Goal: Task Accomplishment & Management: Use online tool/utility

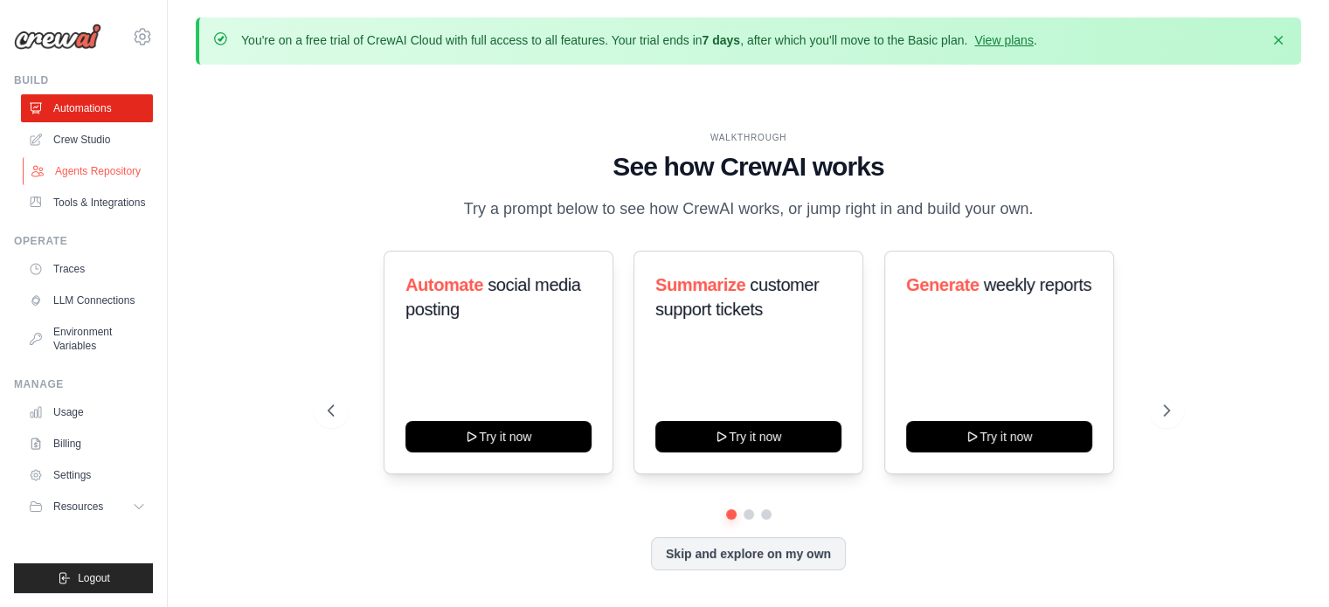
click at [82, 181] on link "Agents Repository" at bounding box center [89, 171] width 132 height 28
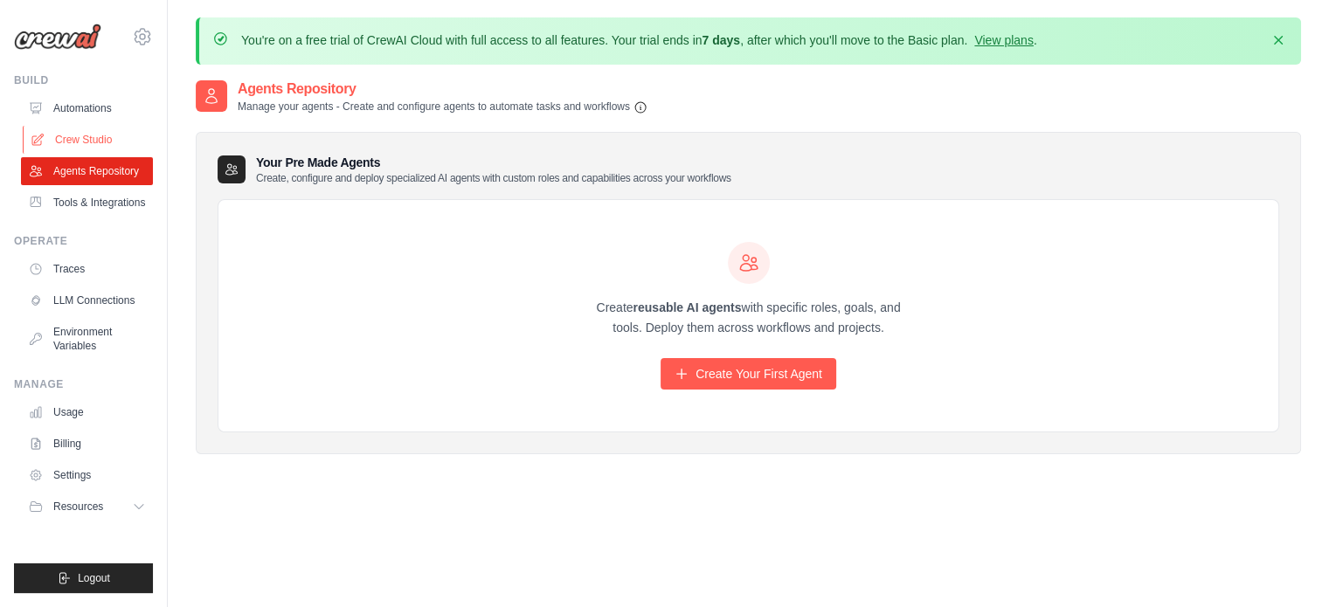
click at [99, 137] on link "Crew Studio" at bounding box center [89, 140] width 132 height 28
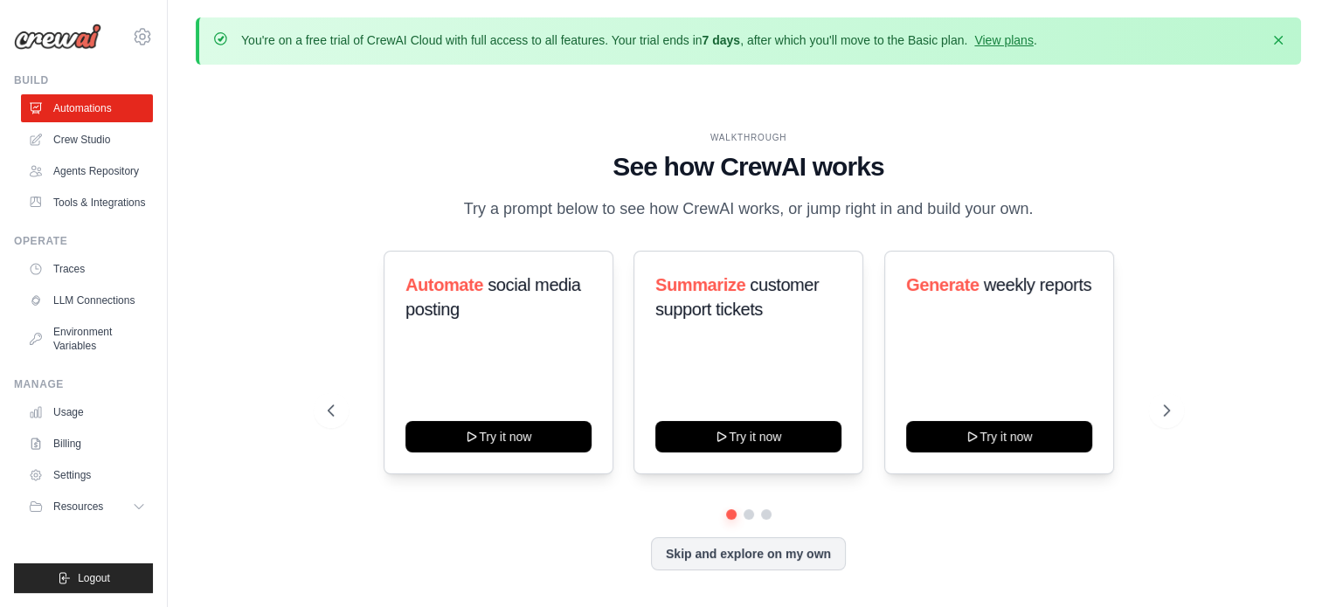
click at [510, 123] on div "WALKTHROUGH See how CrewAI works Try a prompt below to see how CrewAI works, or…" at bounding box center [749, 365] width 1106 height 572
click at [73, 433] on link "Billing" at bounding box center [89, 444] width 132 height 28
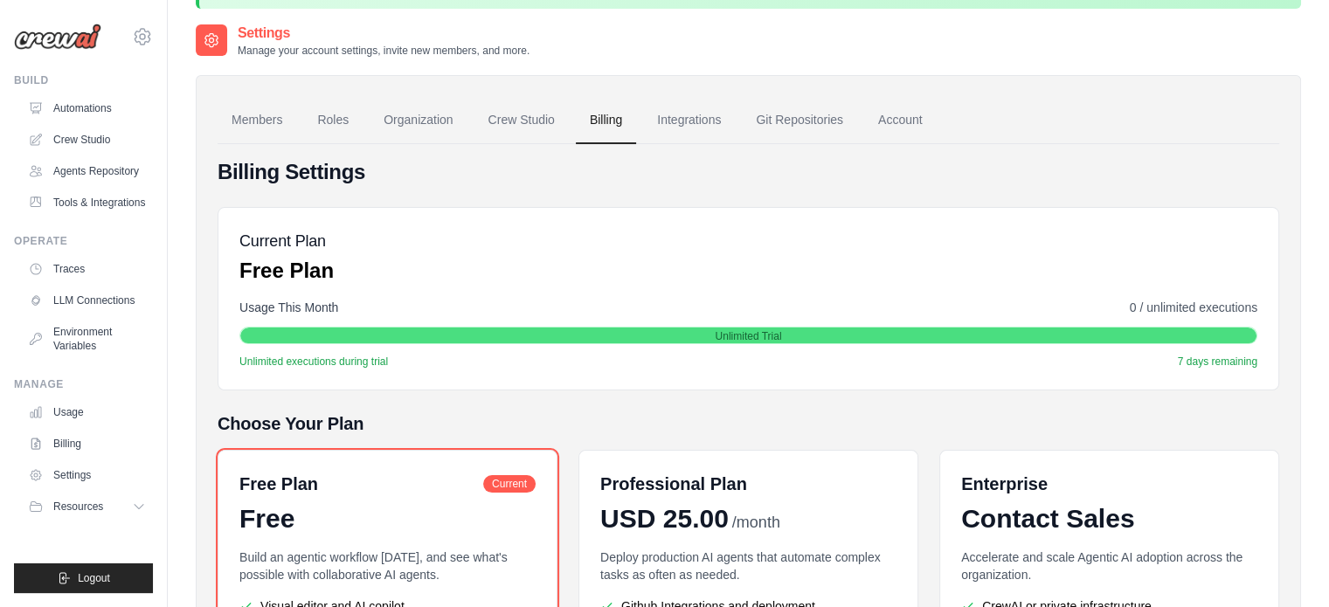
scroll to position [84, 0]
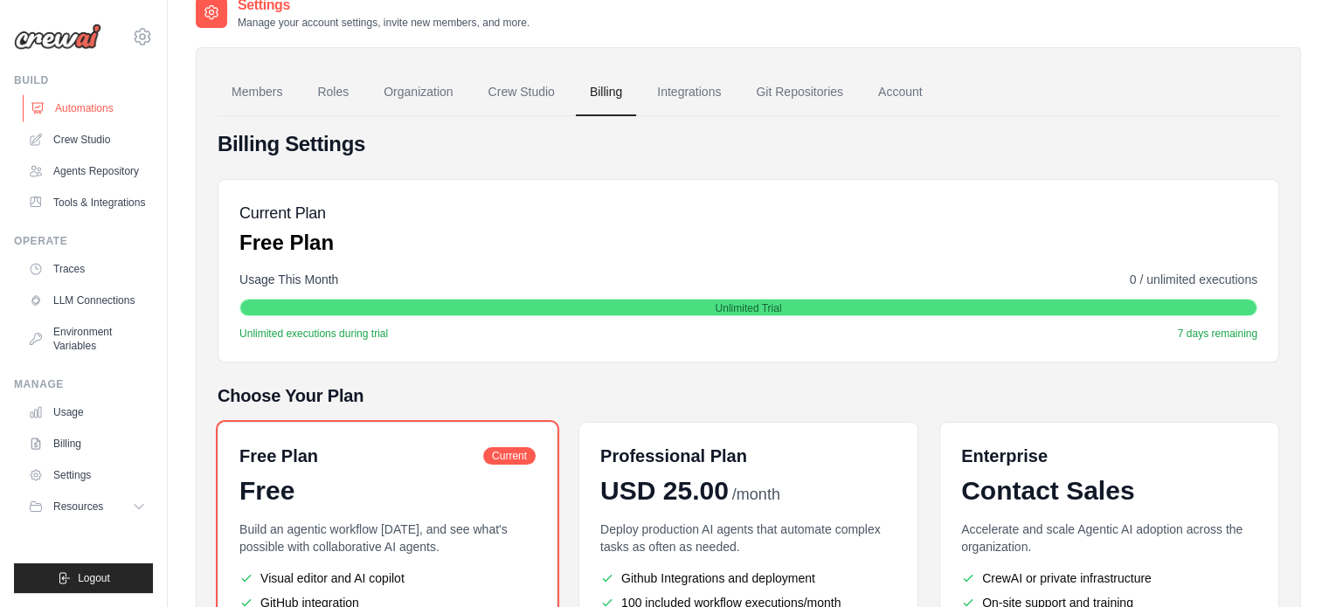
click at [78, 115] on link "Automations" at bounding box center [89, 108] width 132 height 28
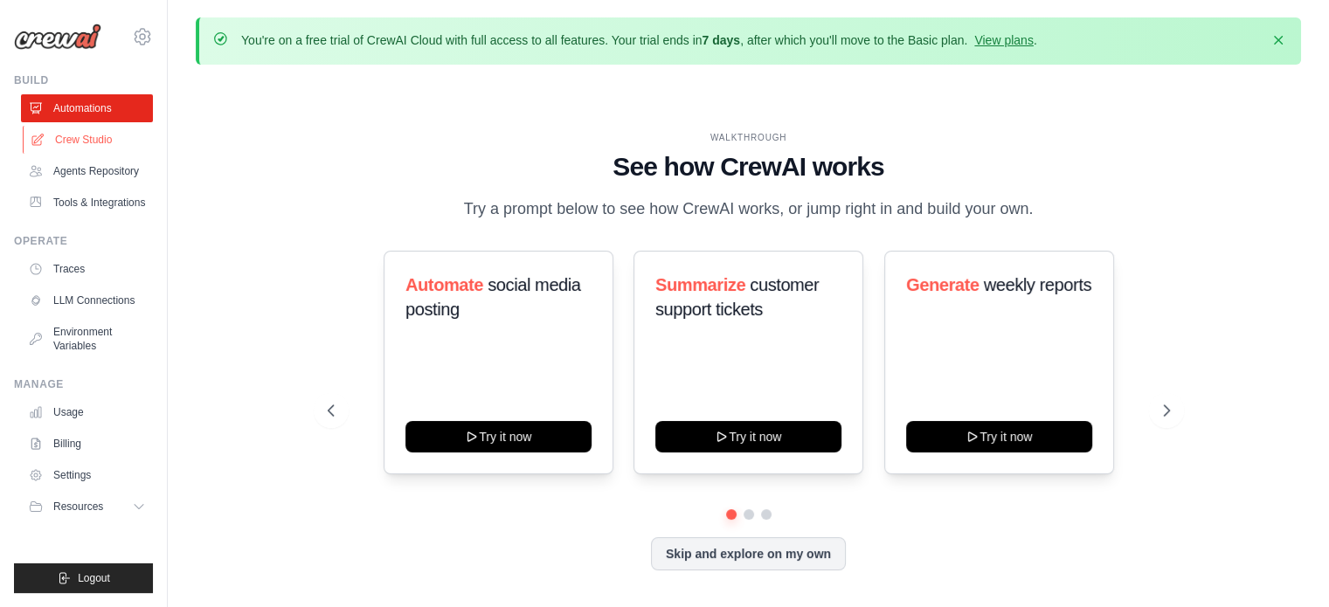
click at [98, 143] on link "Crew Studio" at bounding box center [89, 140] width 132 height 28
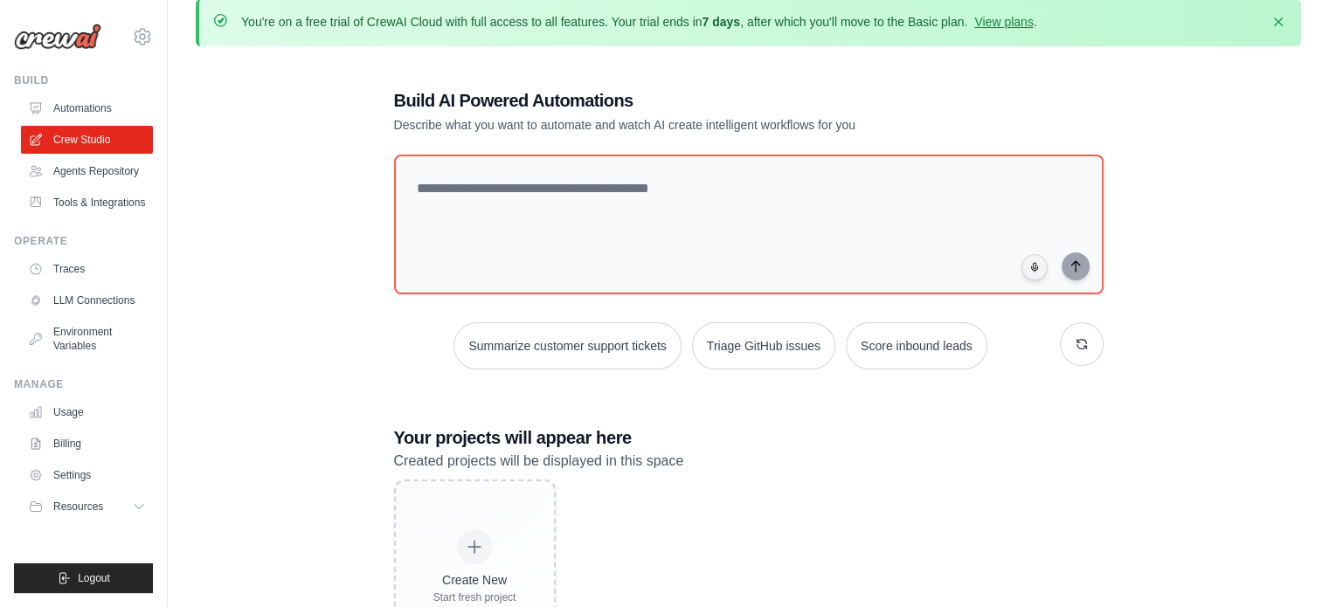
scroll to position [17, 0]
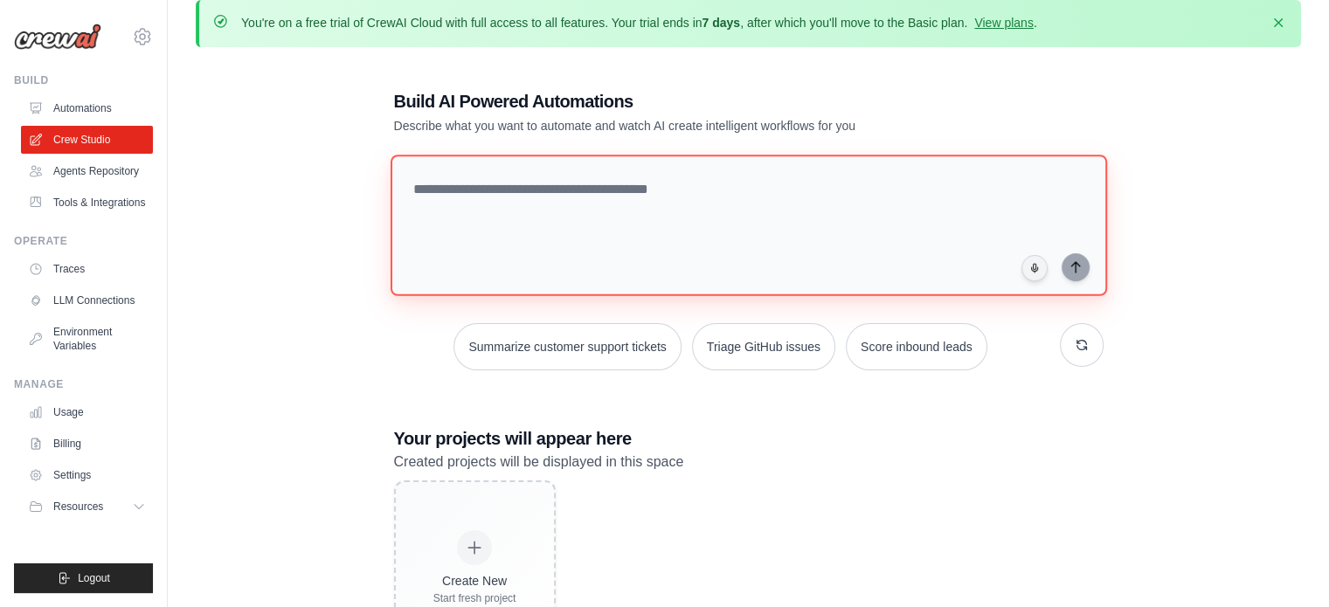
click at [498, 200] on textarea at bounding box center [748, 226] width 717 height 142
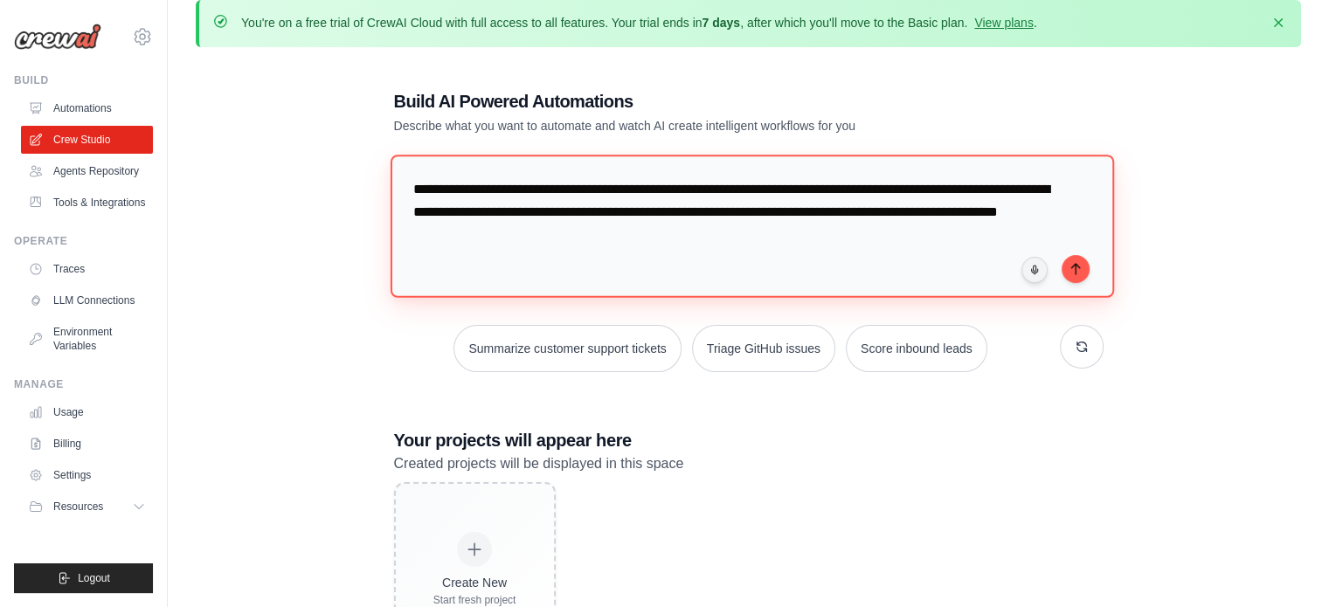
type textarea "**********"
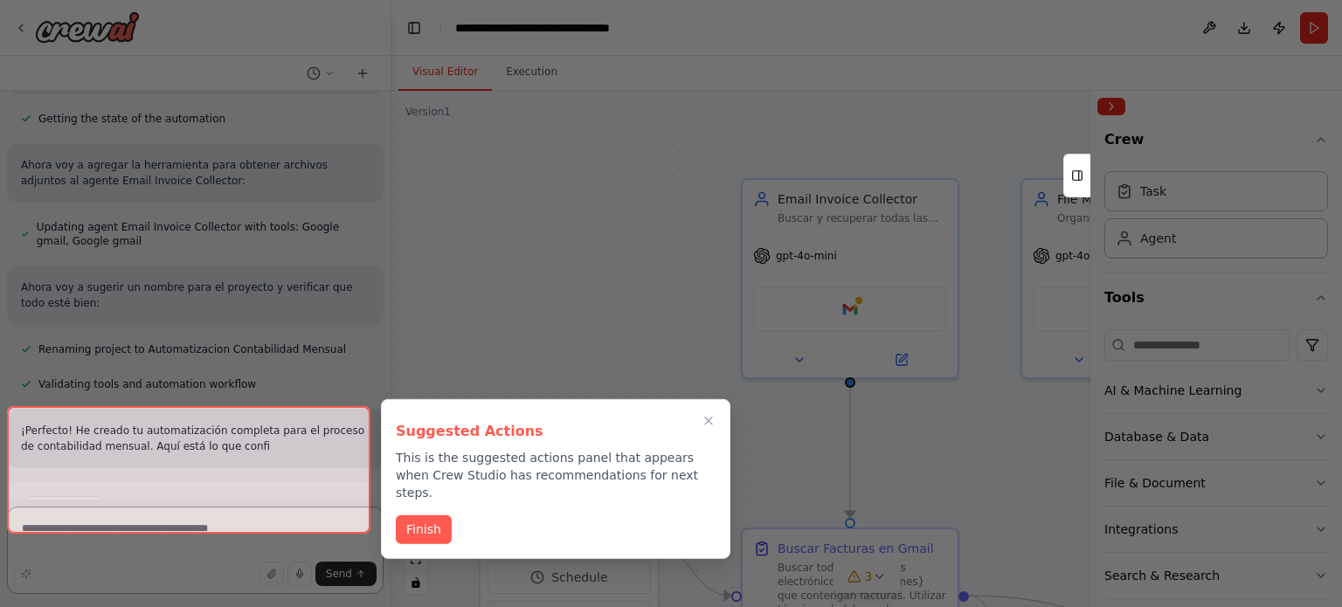
scroll to position [1218, 0]
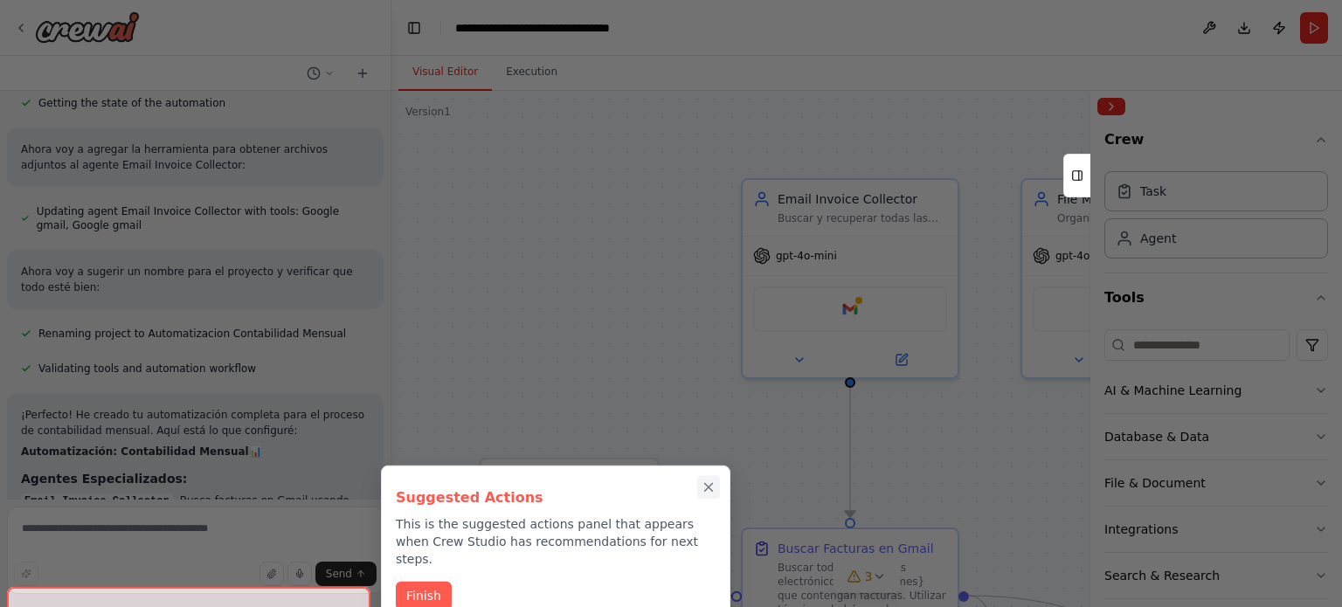
click at [707, 483] on icon "Close walkthrough" at bounding box center [709, 488] width 16 height 16
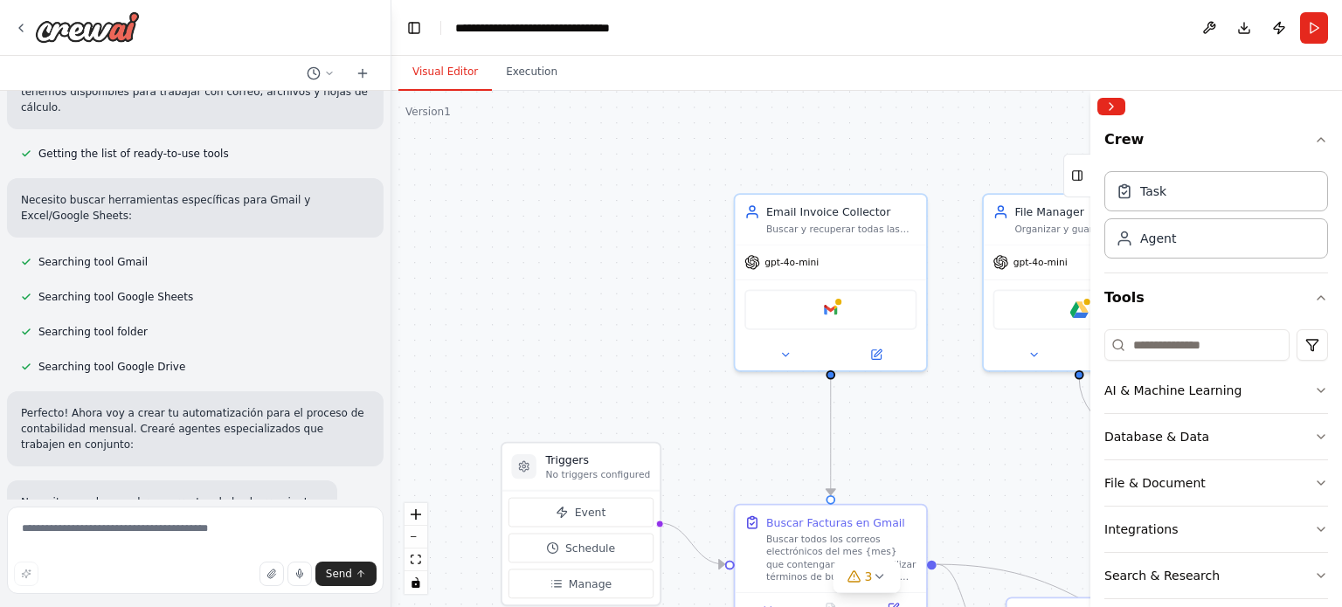
scroll to position [110, 0]
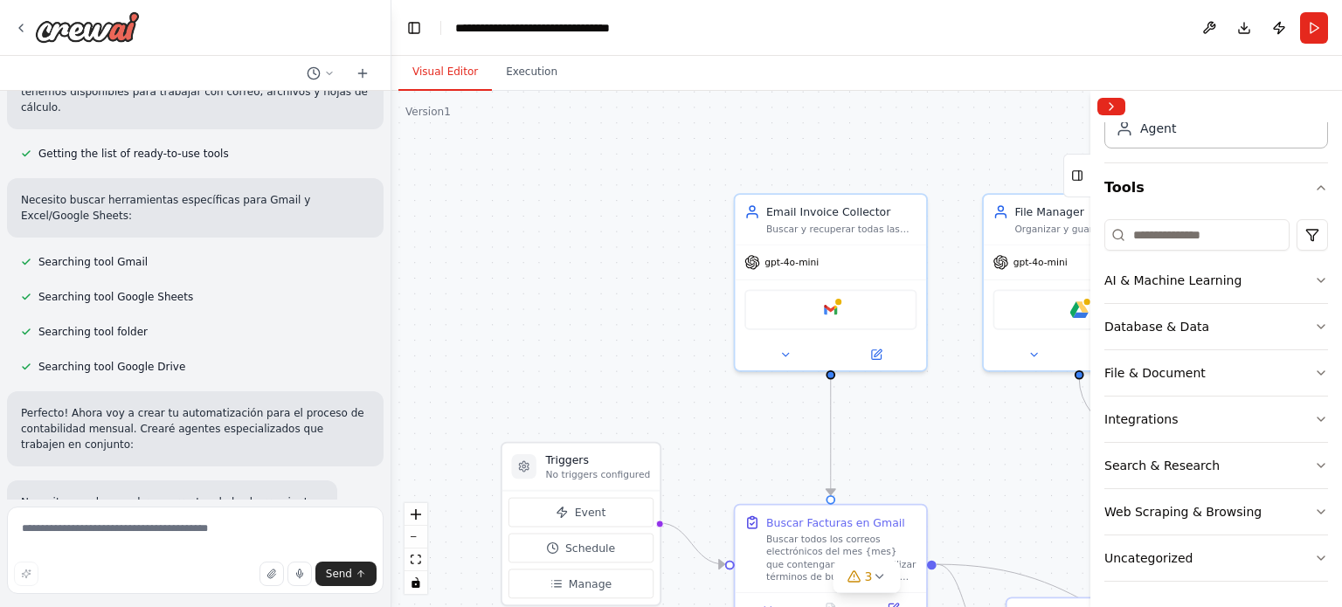
click at [385, 174] on div at bounding box center [388, 303] width 7 height 607
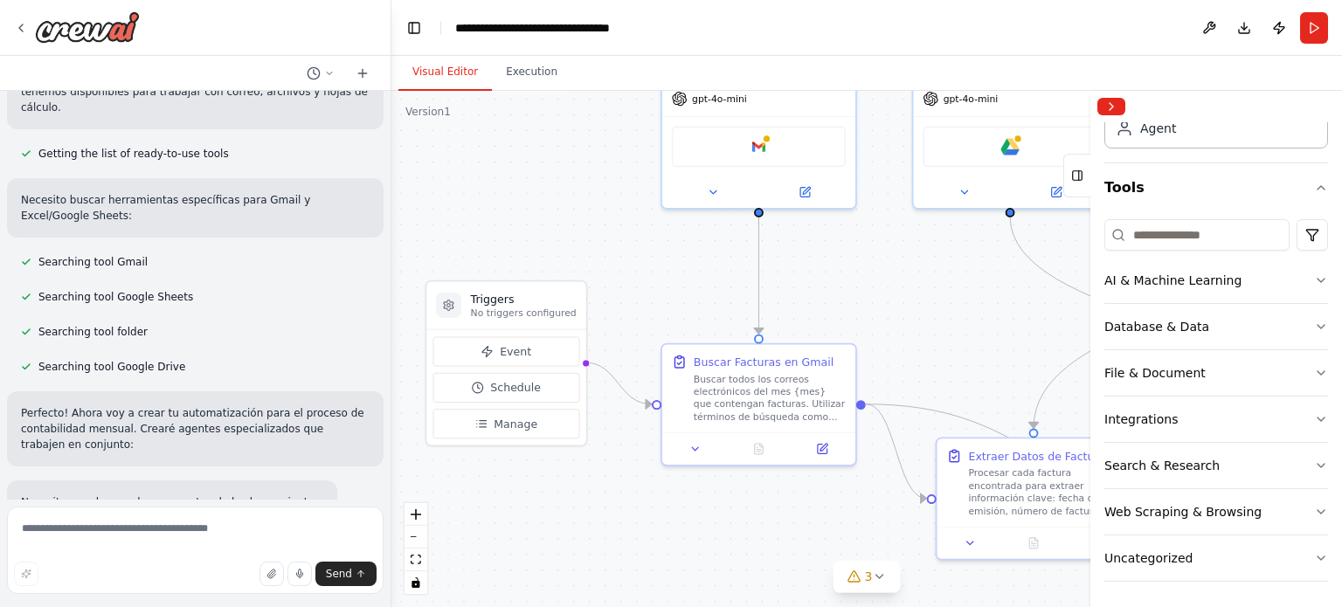
drag, startPoint x: 747, startPoint y: 474, endPoint x: 672, endPoint y: 310, distance: 179.9
click at [672, 310] on div ".deletable-edge-delete-btn { width: 20px; height: 20px; border: 0px solid #ffff…" at bounding box center [867, 349] width 951 height 517
click at [524, 385] on span "Schedule" at bounding box center [515, 388] width 51 height 16
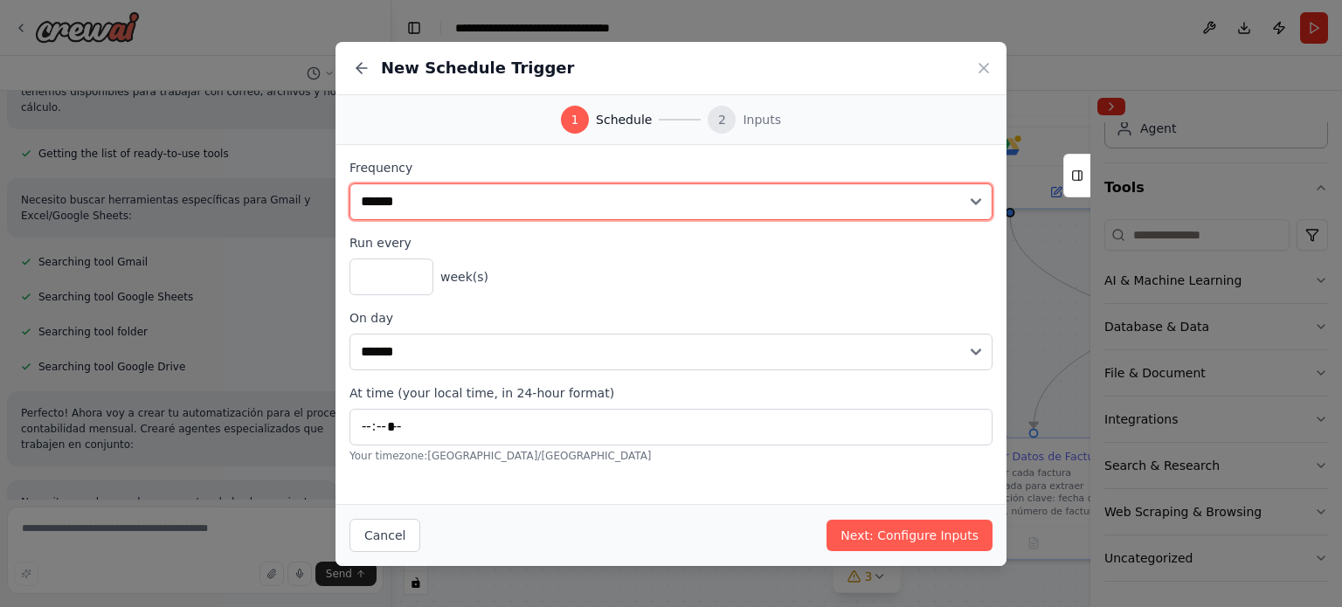
click at [981, 203] on select "**********" at bounding box center [671, 202] width 643 height 37
select select "*******"
click at [350, 184] on select "**********" at bounding box center [671, 202] width 643 height 37
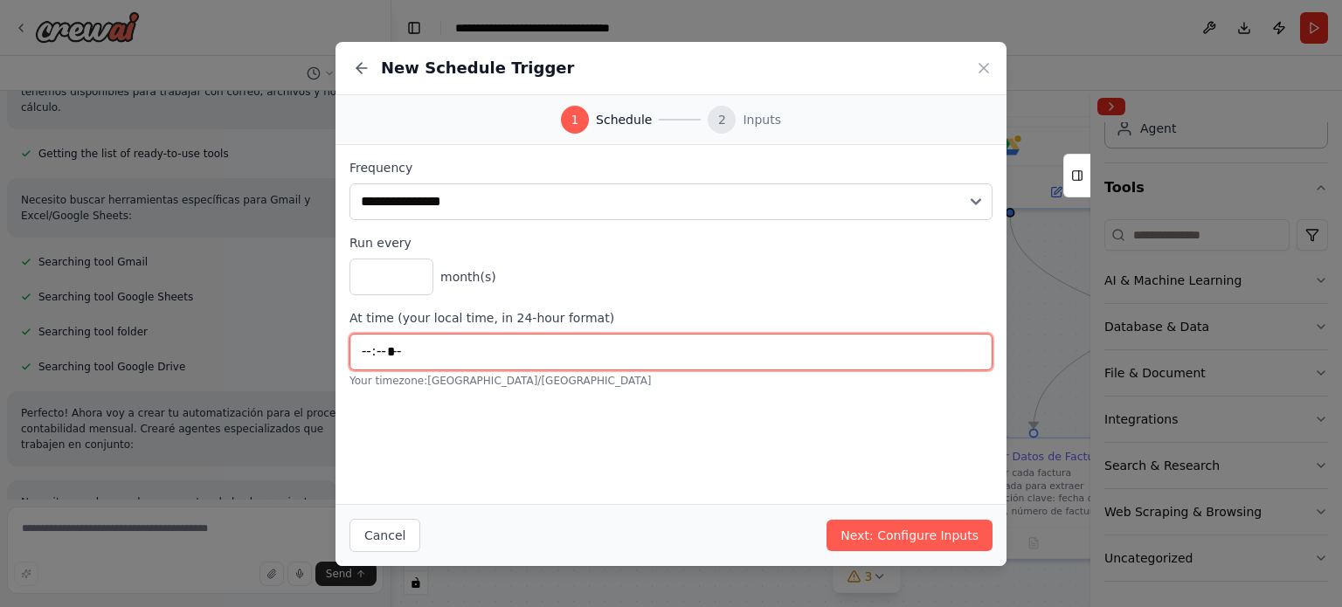
click at [508, 349] on input "*****" at bounding box center [671, 352] width 643 height 37
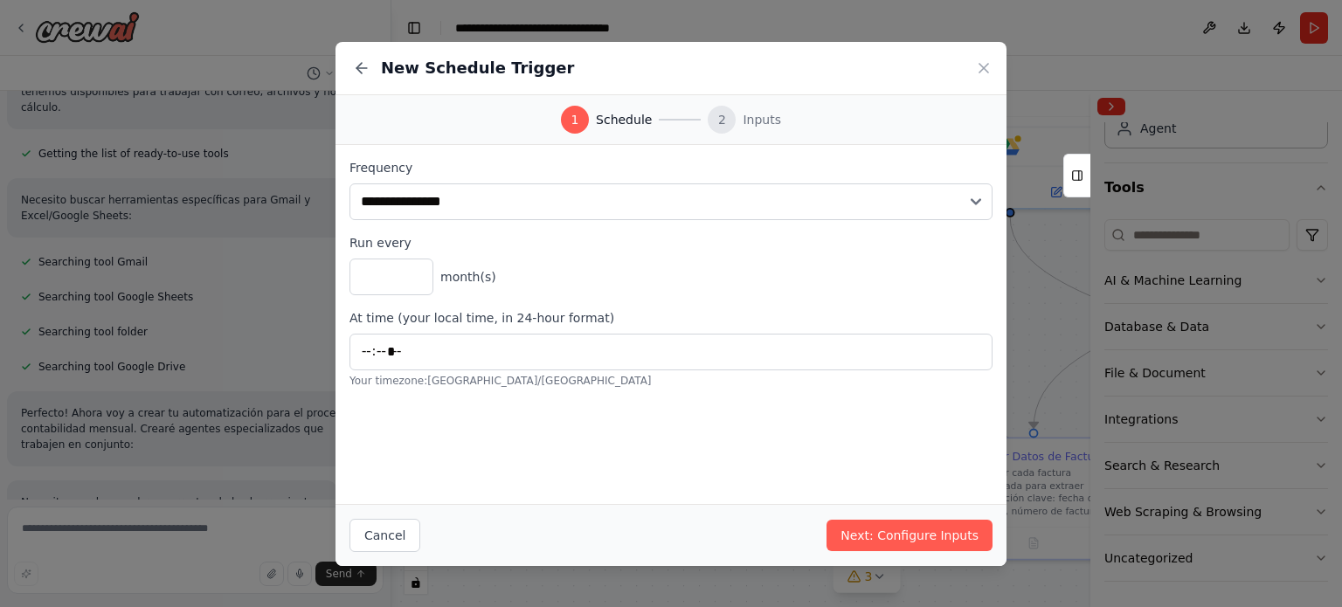
click at [526, 269] on div "* month(s)" at bounding box center [671, 277] width 643 height 37
click at [877, 531] on button "Next: Configure Inputs" at bounding box center [910, 535] width 166 height 31
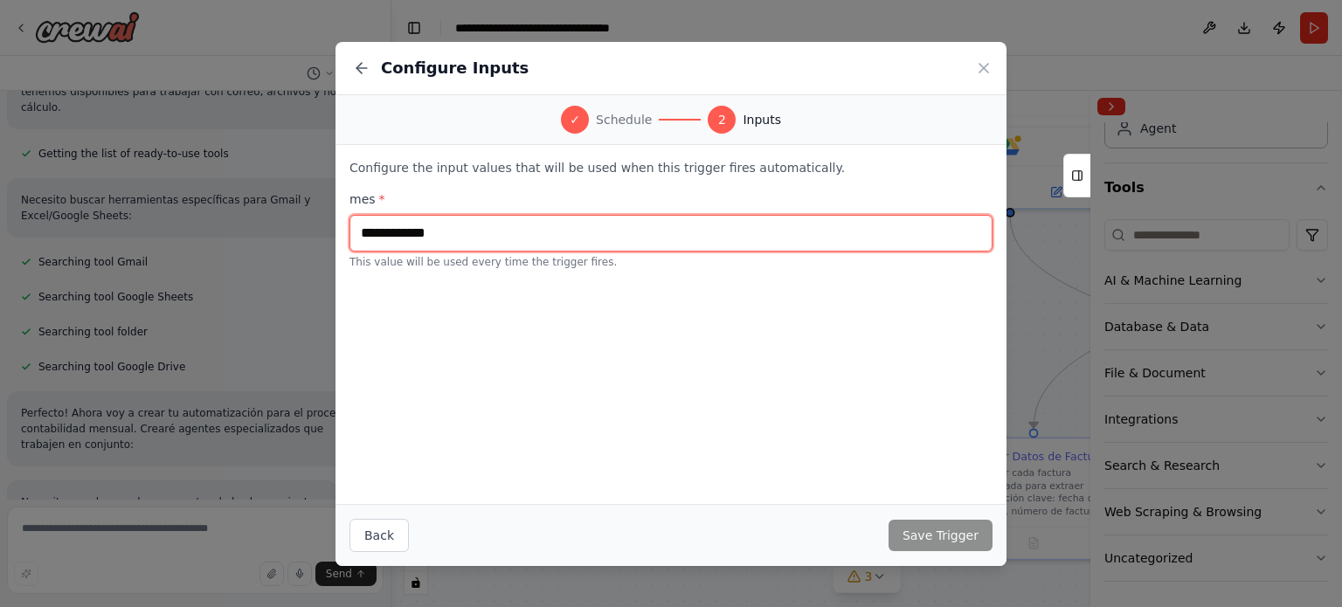
click at [399, 234] on input "text" at bounding box center [671, 233] width 643 height 37
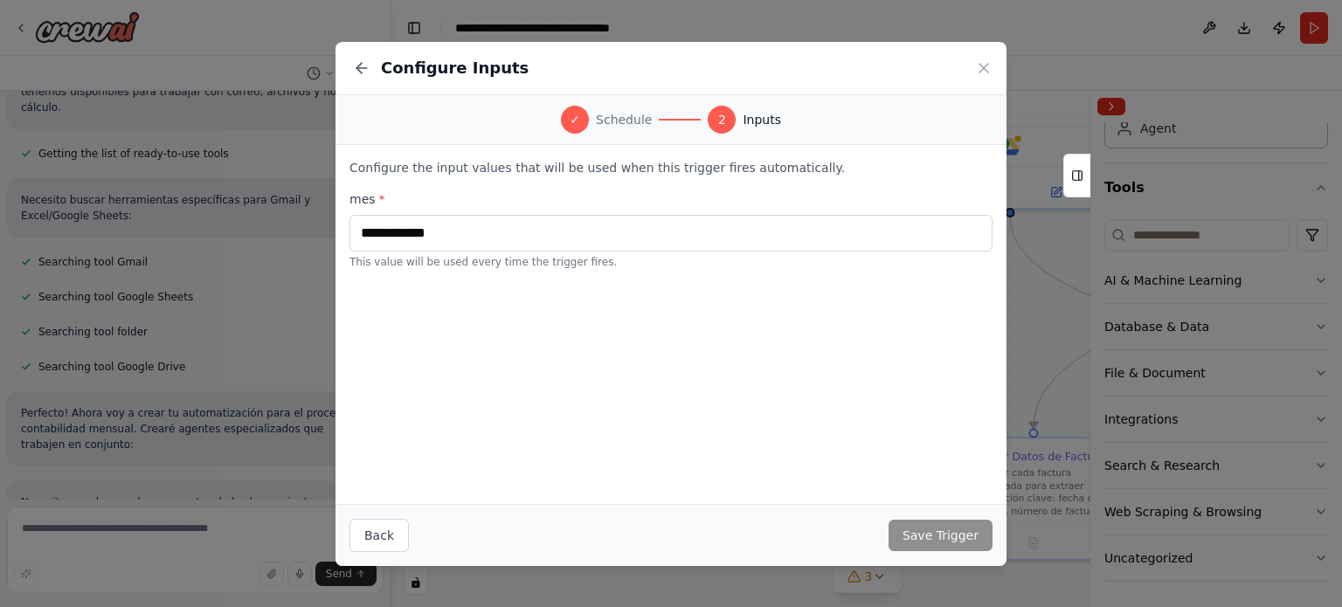
click at [623, 384] on div "Configure the input values that will be used when this trigger fires automatica…" at bounding box center [671, 324] width 671 height 359
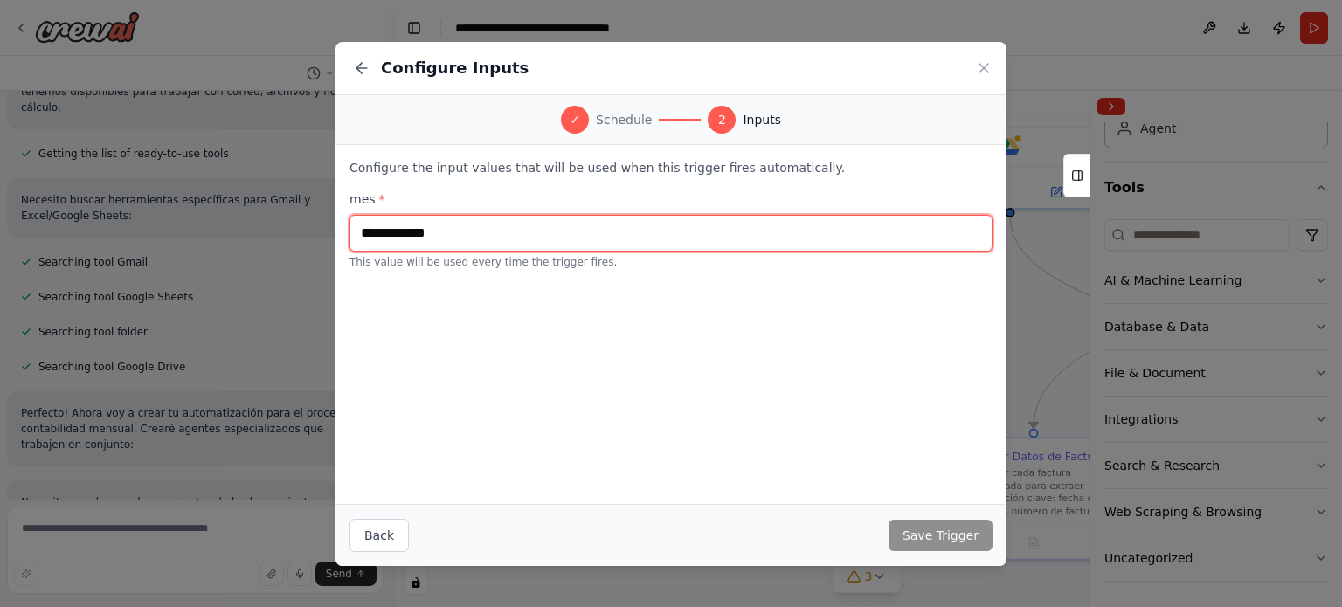
drag, startPoint x: 461, startPoint y: 239, endPoint x: 290, endPoint y: 230, distance: 170.7
click at [290, 230] on div "Configure Inputs ✓ Schedule 2 Inputs Configure the input values that will be us…" at bounding box center [671, 303] width 1342 height 607
drag, startPoint x: 432, startPoint y: 226, endPoint x: 255, endPoint y: 251, distance: 178.2
click at [255, 251] on div "Configure Inputs ✓ Schedule 2 Inputs Configure the input values that will be us…" at bounding box center [671, 303] width 1342 height 607
type input "**********"
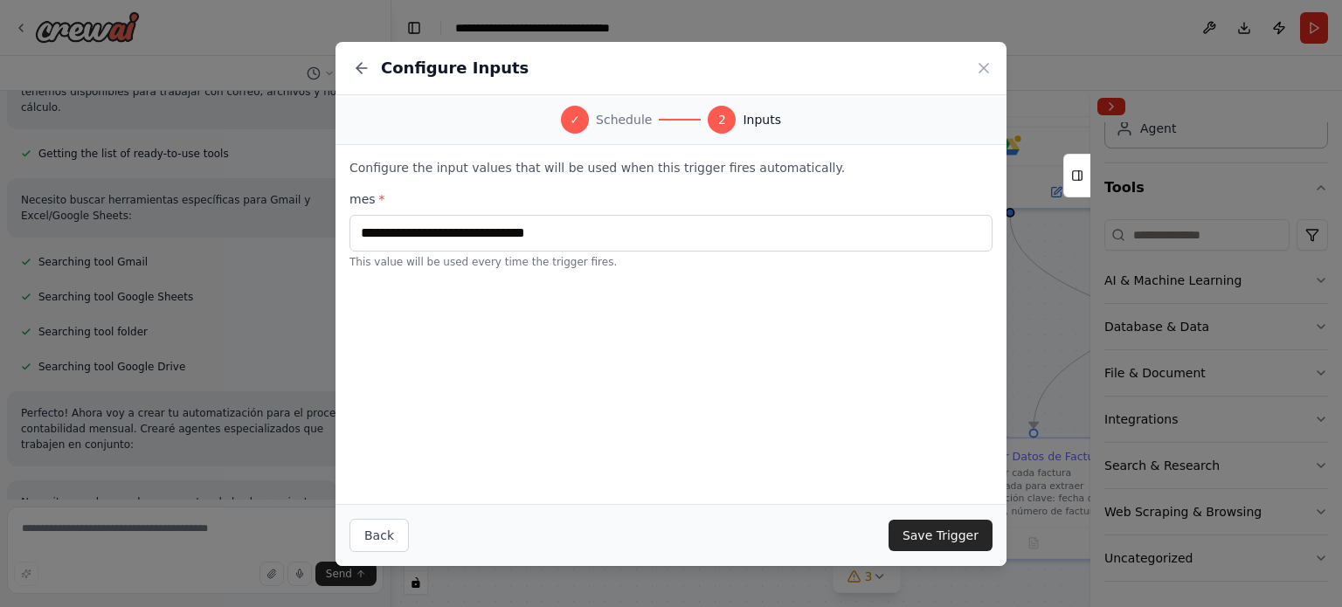
click at [636, 335] on div "**********" at bounding box center [671, 324] width 671 height 359
click at [958, 538] on button "Save Trigger" at bounding box center [941, 535] width 104 height 31
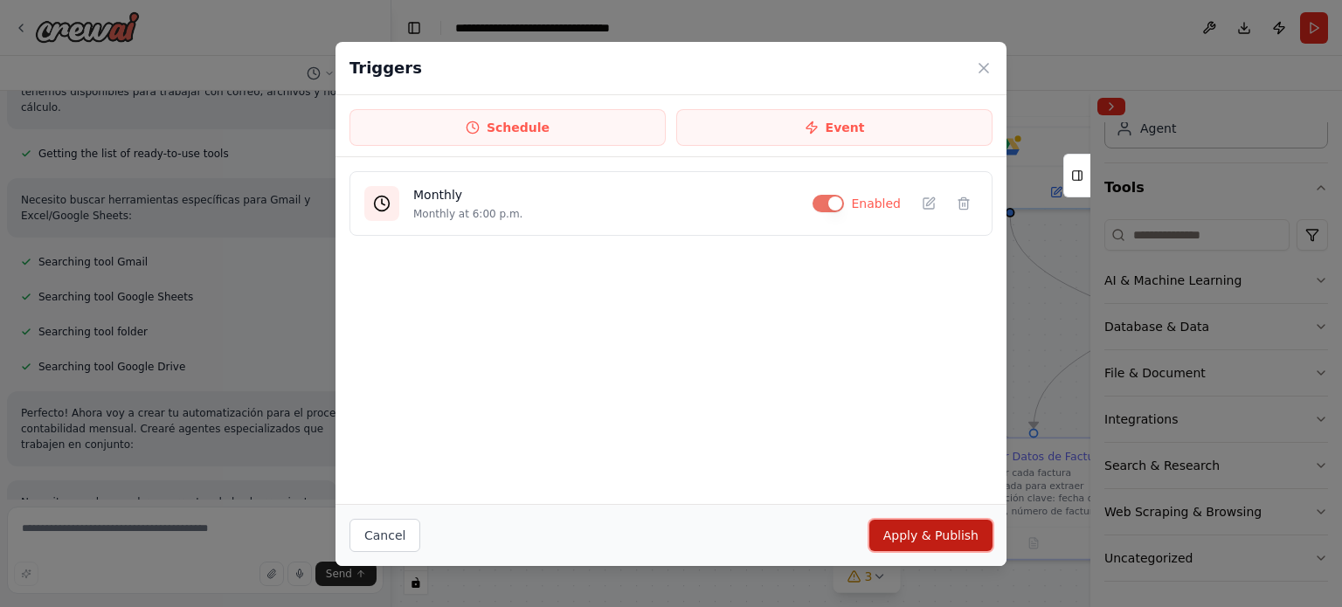
click at [910, 538] on button "Apply & Publish" at bounding box center [931, 535] width 123 height 31
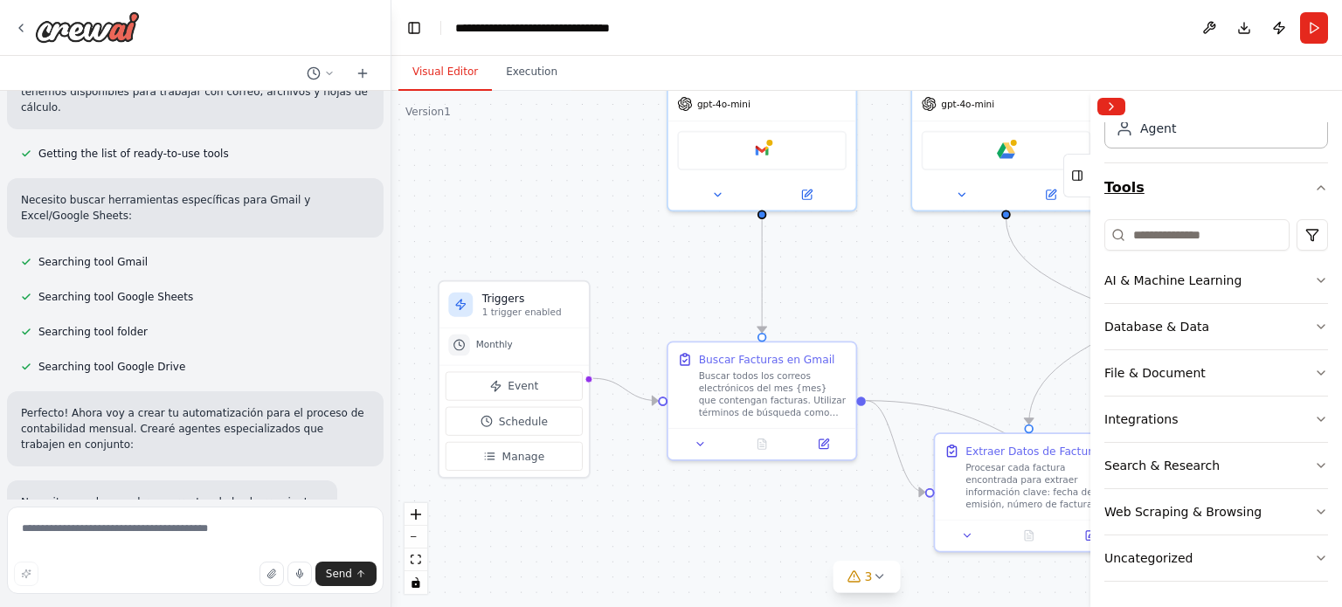
click at [1314, 181] on icon "button" at bounding box center [1321, 188] width 14 height 14
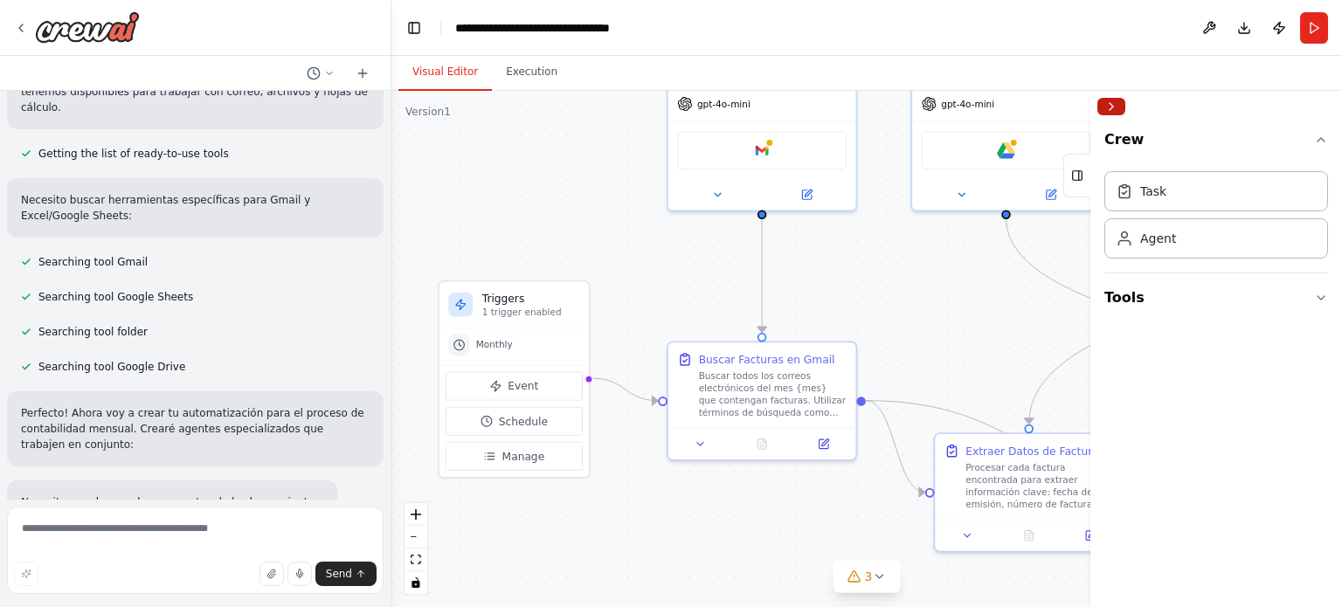
click at [1101, 105] on button "Collapse right sidebar" at bounding box center [1112, 106] width 28 height 17
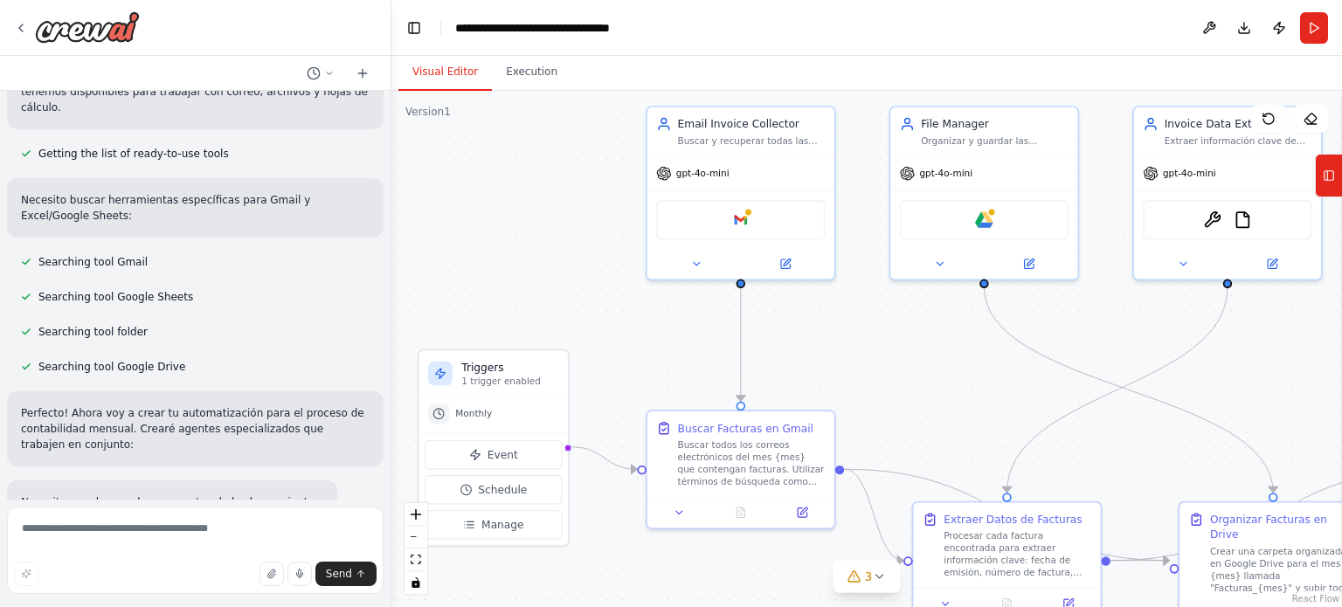
drag, startPoint x: 952, startPoint y: 302, endPoint x: 930, endPoint y: 371, distance: 72.4
click at [930, 371] on div ".deletable-edge-delete-btn { width: 20px; height: 20px; border: 0px solid #ffff…" at bounding box center [867, 349] width 951 height 517
click at [806, 515] on icon at bounding box center [802, 509] width 12 height 12
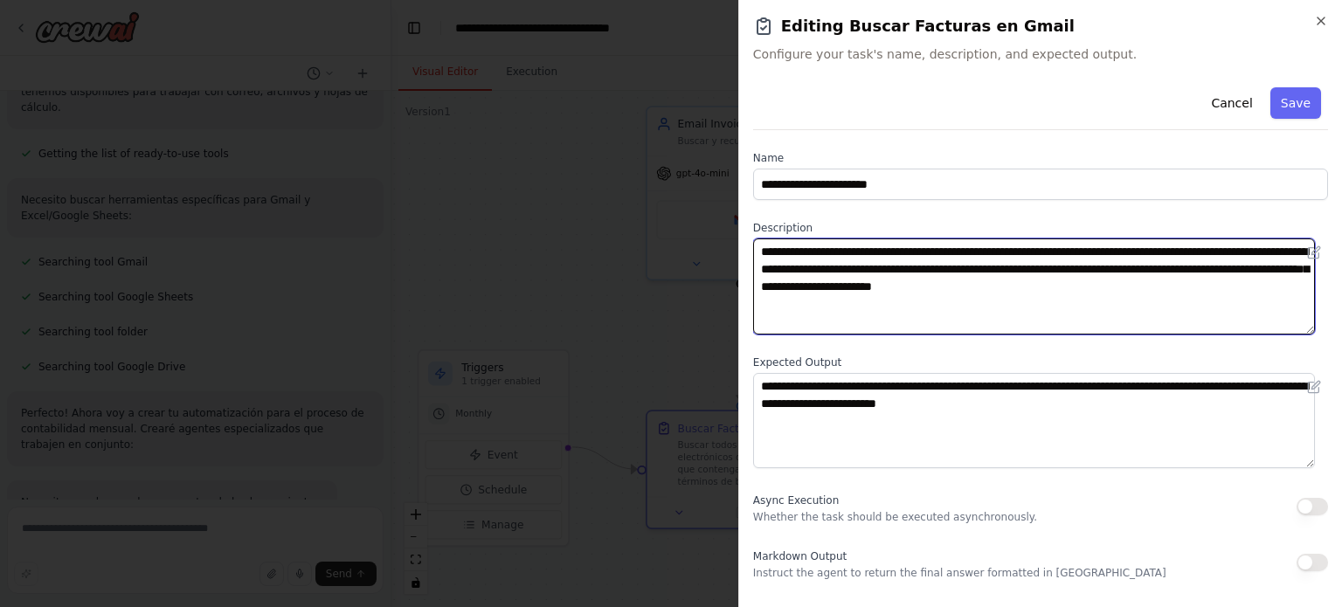
click at [1263, 282] on textarea "**********" at bounding box center [1034, 287] width 562 height 96
click at [1008, 301] on textarea "**********" at bounding box center [1034, 287] width 562 height 96
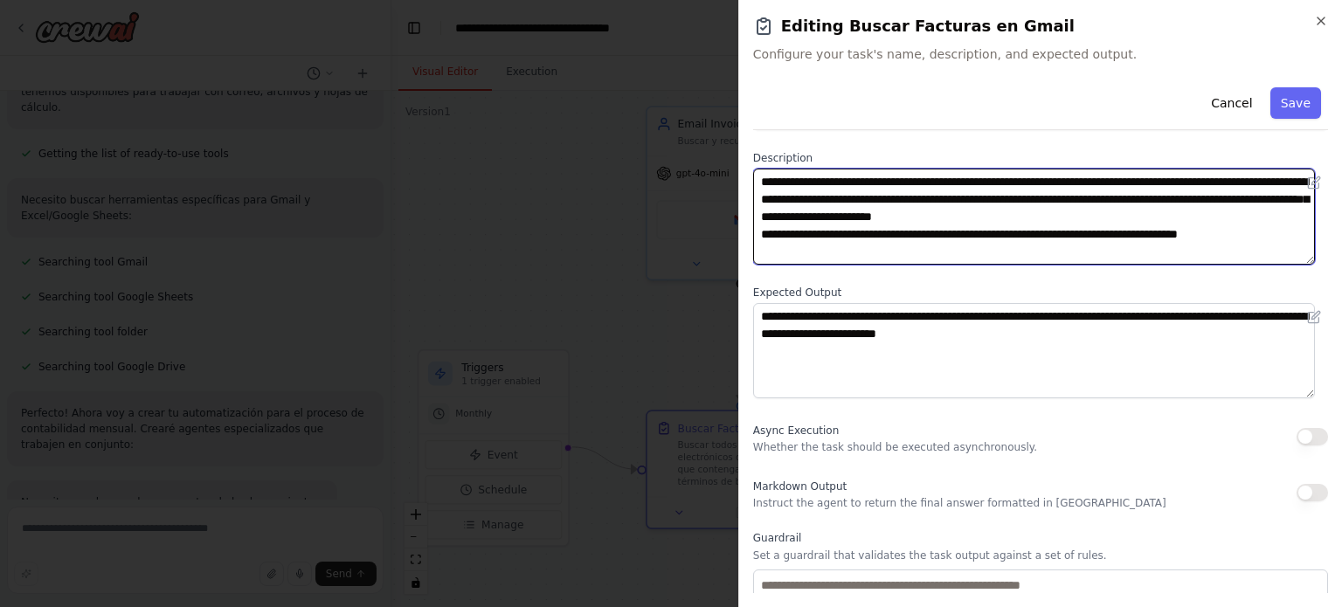
click at [776, 251] on textarea "**********" at bounding box center [1034, 217] width 562 height 96
type textarea "**********"
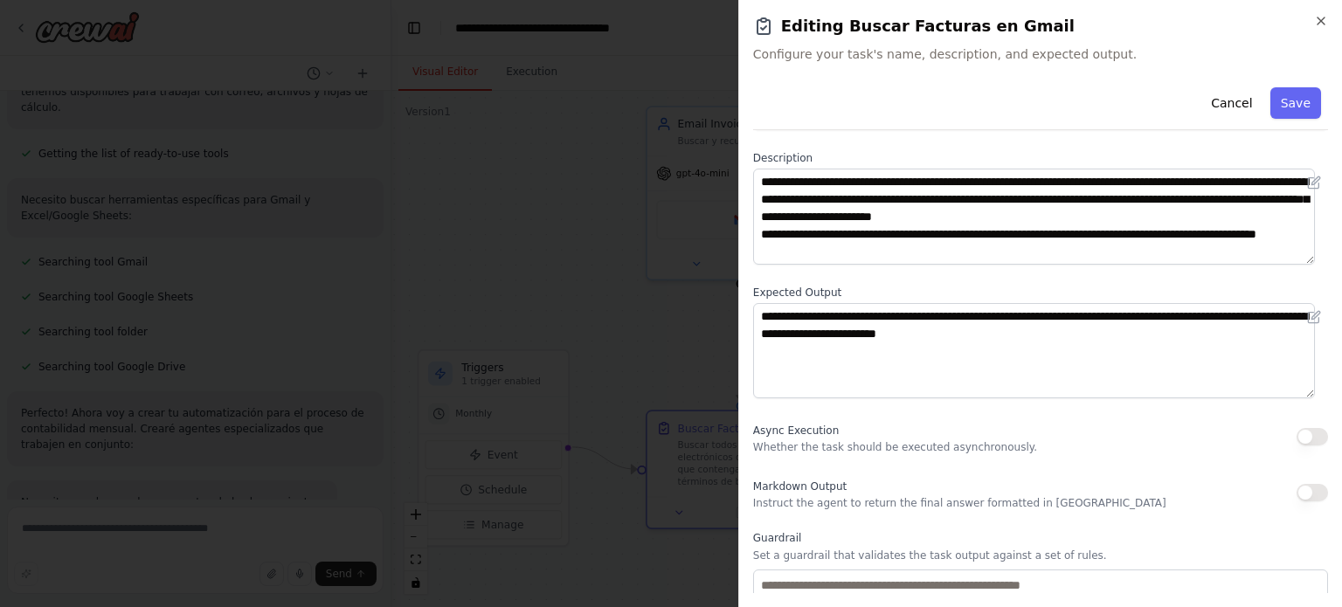
click at [1106, 450] on div "Async Execution Whether the task should be executed asynchronously." at bounding box center [1040, 437] width 575 height 35
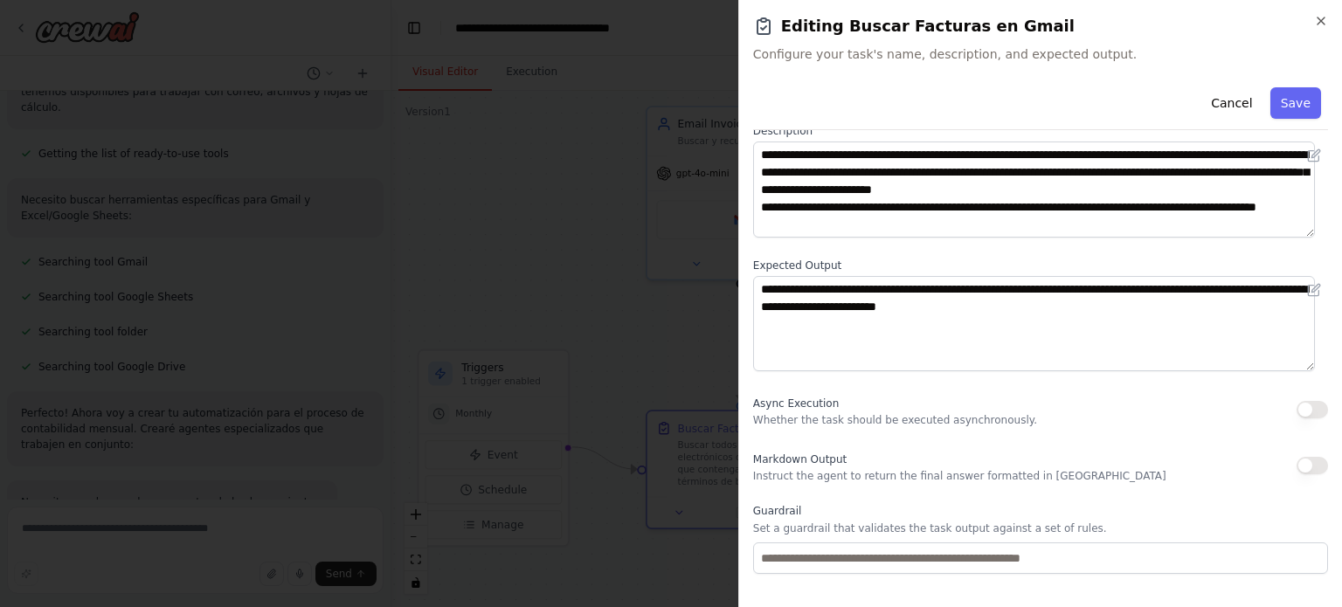
scroll to position [180, 0]
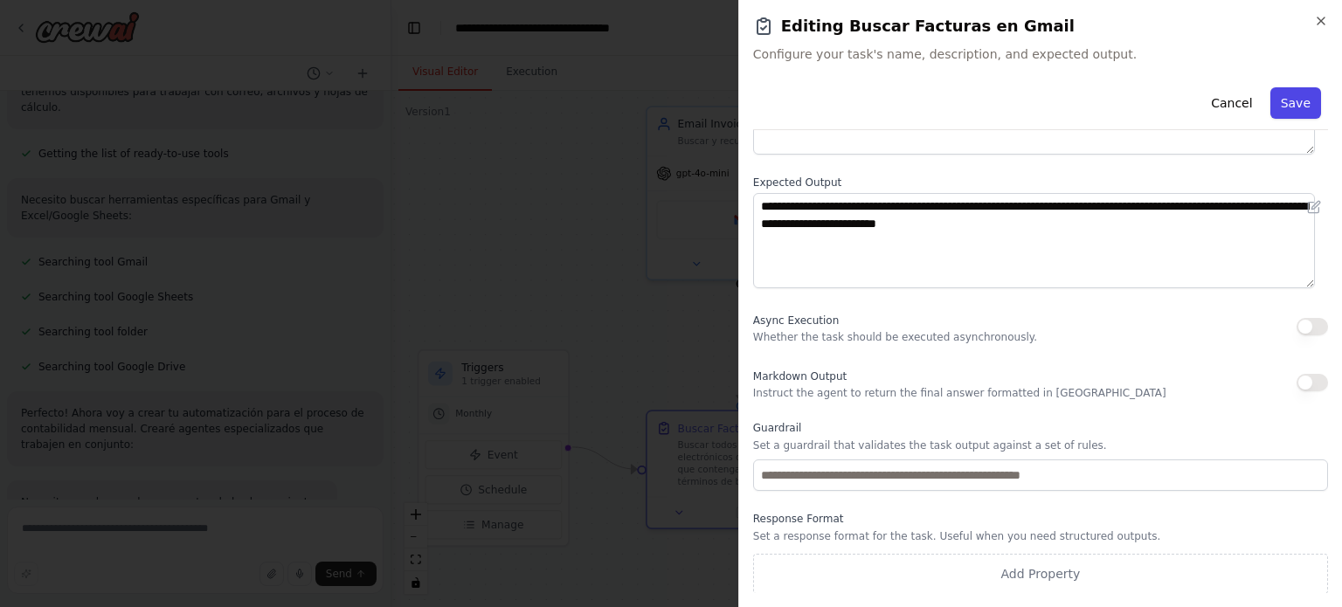
click at [1287, 93] on button "Save" at bounding box center [1296, 102] width 51 height 31
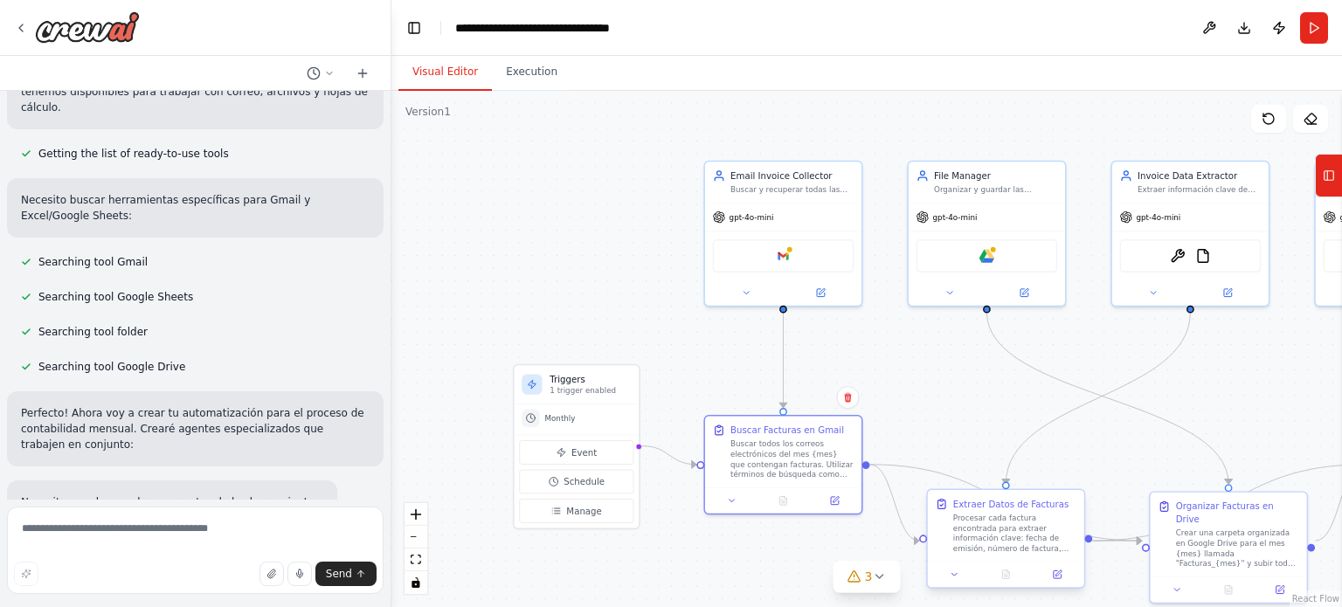
click at [999, 531] on div "Procesar cada factura encontrada para extraer información clave: fecha de emisi…" at bounding box center [1015, 533] width 123 height 41
click at [1058, 572] on icon at bounding box center [1059, 574] width 6 height 6
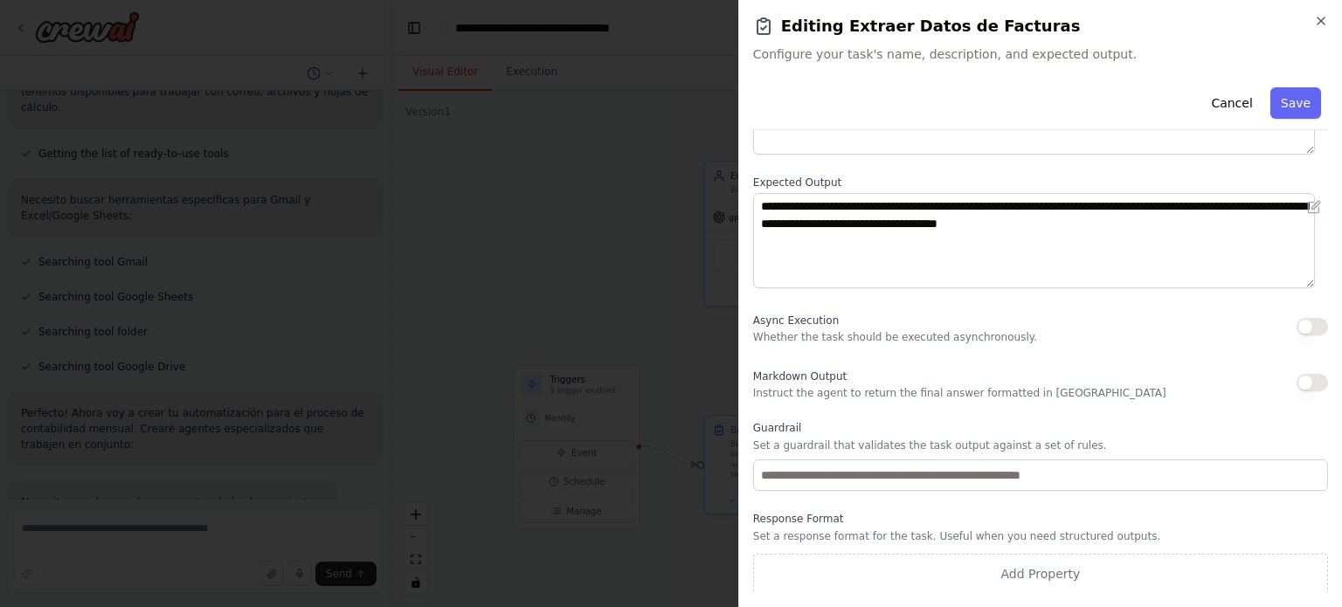
scroll to position [9, 0]
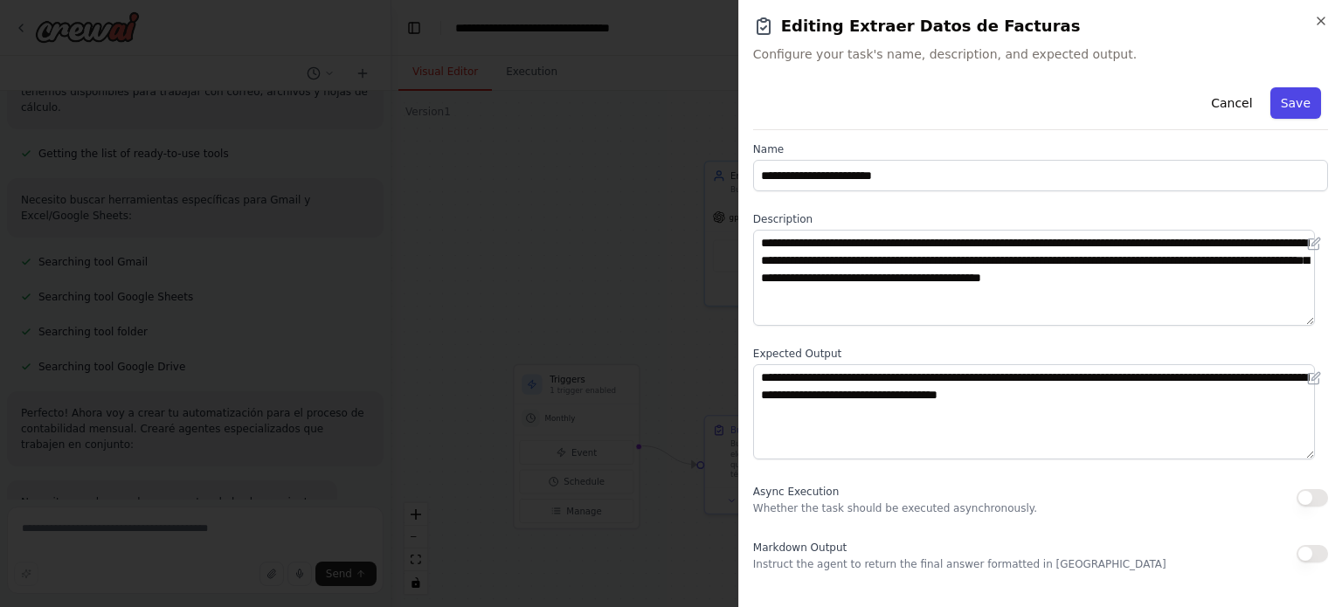
click at [1273, 93] on button "Save" at bounding box center [1296, 102] width 51 height 31
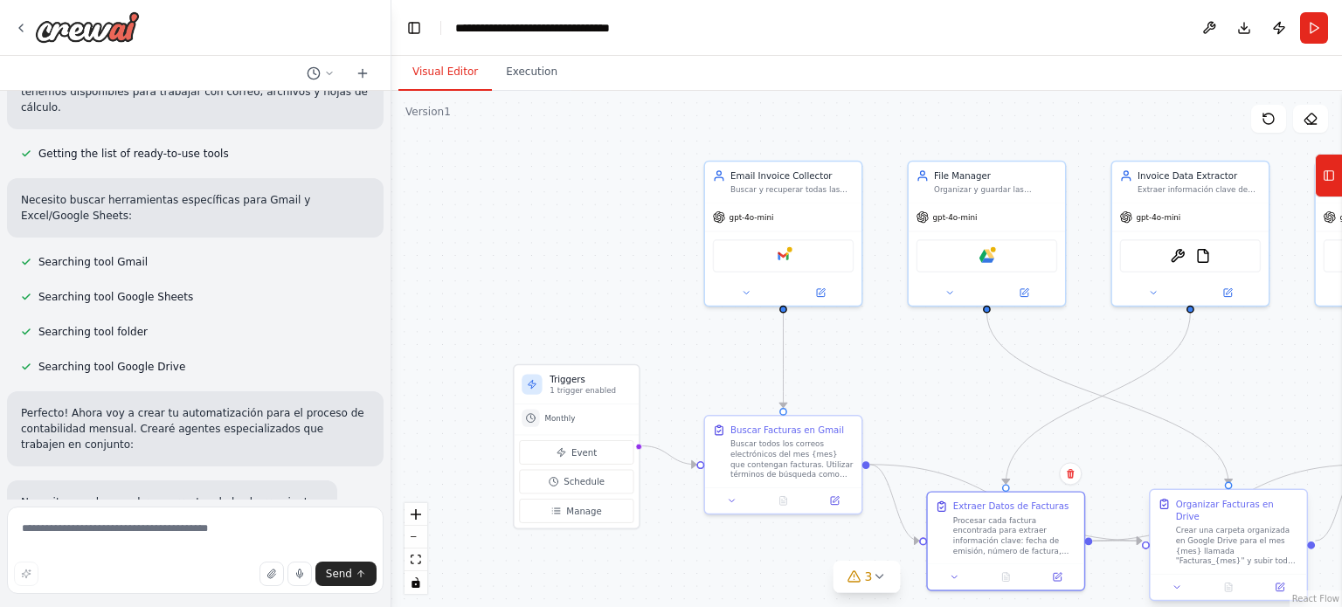
click at [1246, 526] on div "Crear una carpeta organizada en Google Drive para el mes {mes} llamada "Factura…" at bounding box center [1237, 546] width 123 height 41
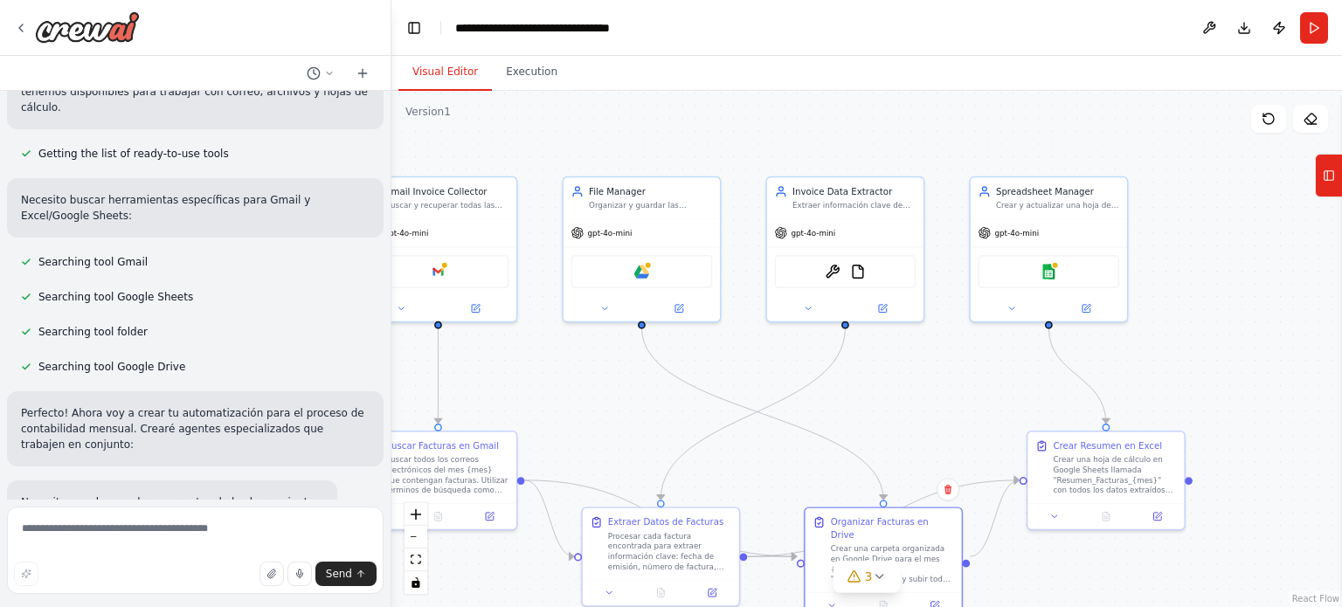
drag, startPoint x: 1245, startPoint y: 385, endPoint x: 880, endPoint y: 345, distance: 366.7
click at [880, 349] on div ".deletable-edge-delete-btn { width: 20px; height: 20px; border: 0px solid #ffff…" at bounding box center [867, 349] width 951 height 517
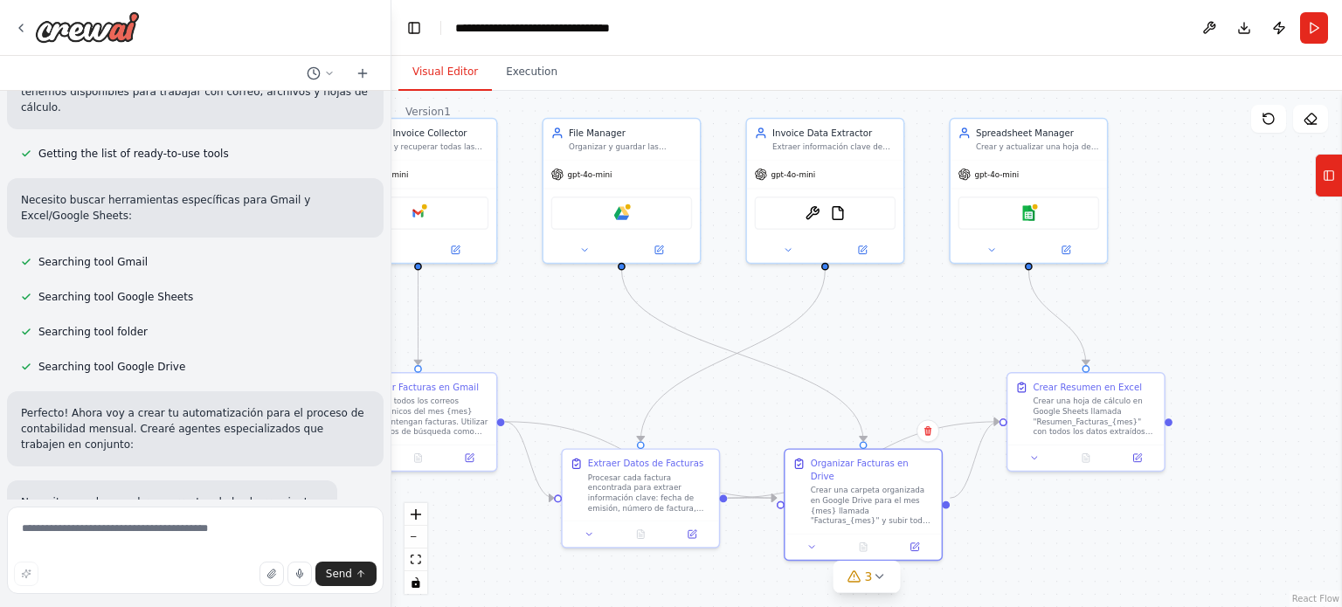
click at [879, 339] on div ".deletable-edge-delete-btn { width: 20px; height: 20px; border: 0px solid #ffff…" at bounding box center [867, 349] width 951 height 517
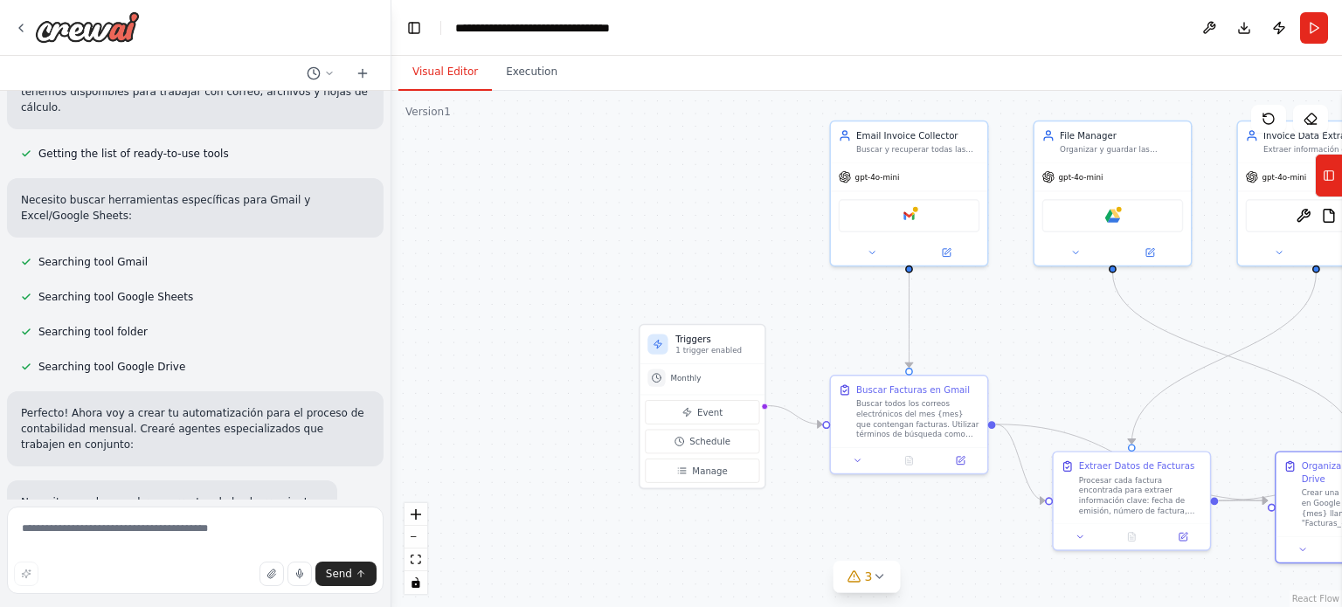
drag, startPoint x: 850, startPoint y: 348, endPoint x: 1342, endPoint y: 350, distance: 491.2
click at [1342, 350] on div "Quisiera automatizar mi proceso para la contabildiad mensual. Necesito revisar …" at bounding box center [671, 303] width 1342 height 607
click at [714, 471] on span "Manage" at bounding box center [709, 471] width 35 height 13
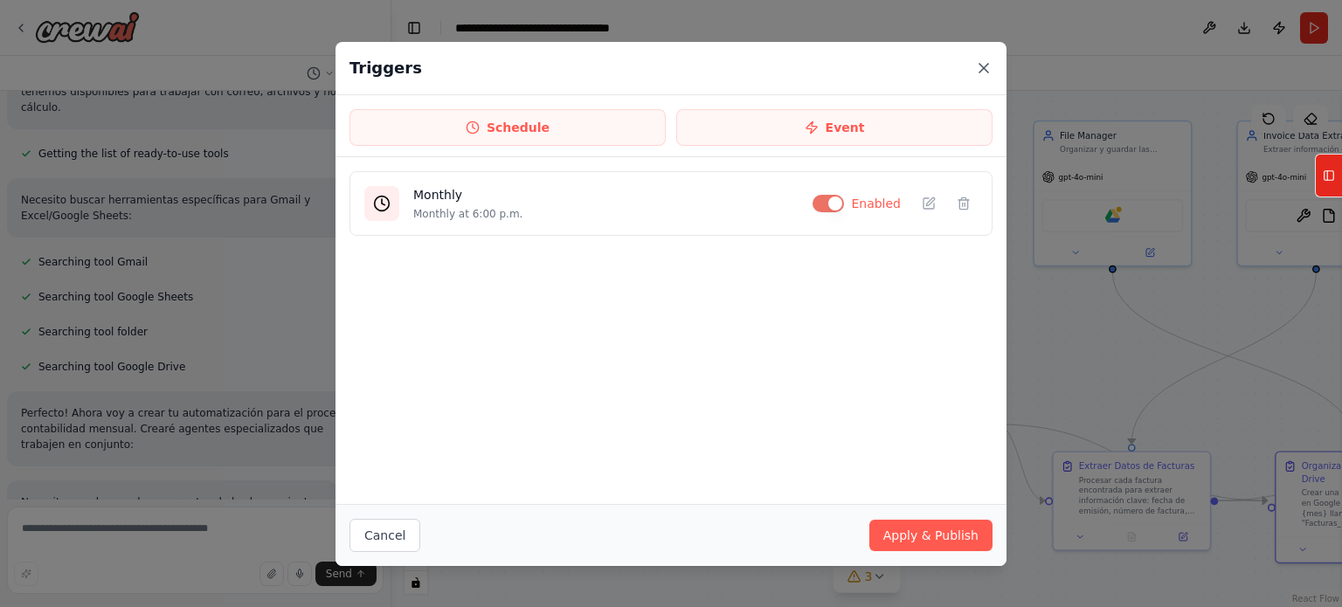
click at [979, 66] on icon at bounding box center [983, 67] width 17 height 17
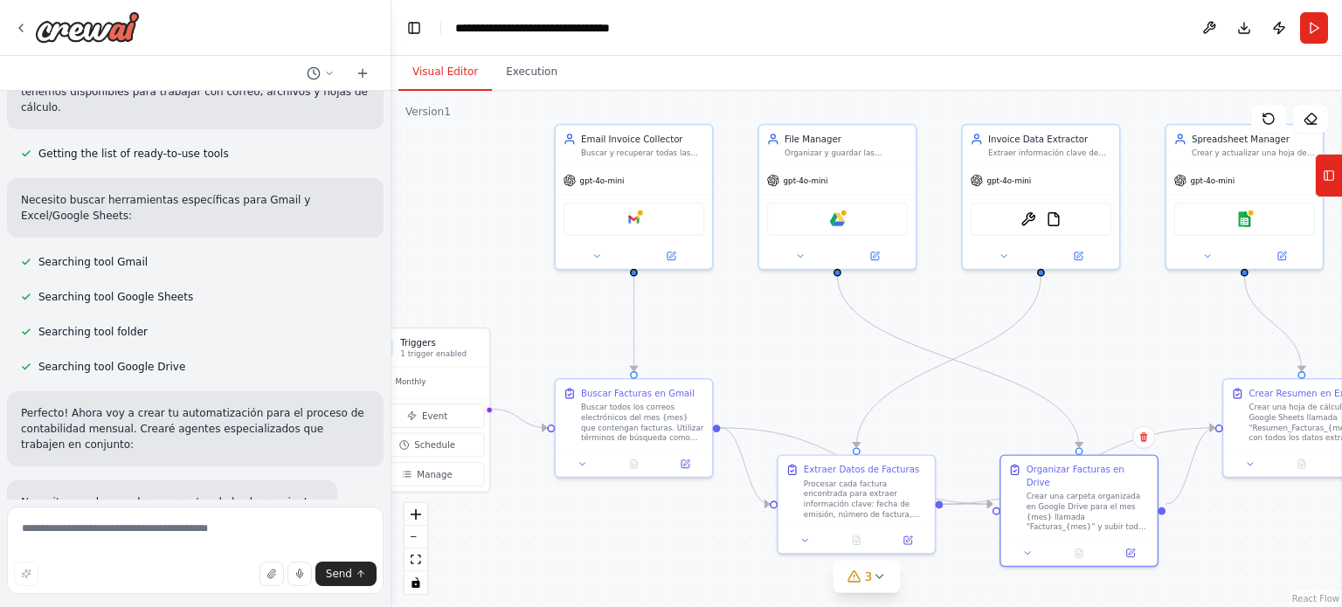
drag, startPoint x: 1092, startPoint y: 331, endPoint x: 817, endPoint y: 335, distance: 275.3
click at [817, 335] on div ".deletable-edge-delete-btn { width: 20px; height: 20px; border: 0px solid #ffff…" at bounding box center [867, 349] width 951 height 517
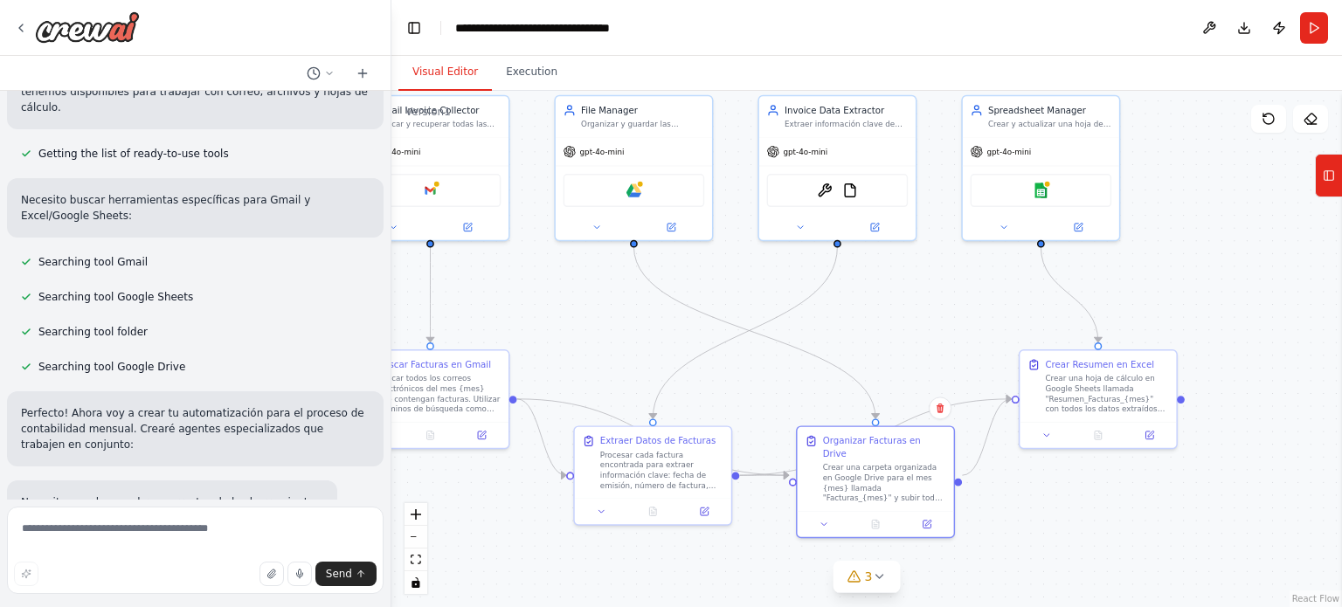
drag, startPoint x: 1121, startPoint y: 376, endPoint x: 901, endPoint y: 347, distance: 222.1
click at [901, 347] on div ".deletable-edge-delete-btn { width: 20px; height: 20px; border: 0px solid #ffff…" at bounding box center [867, 349] width 951 height 517
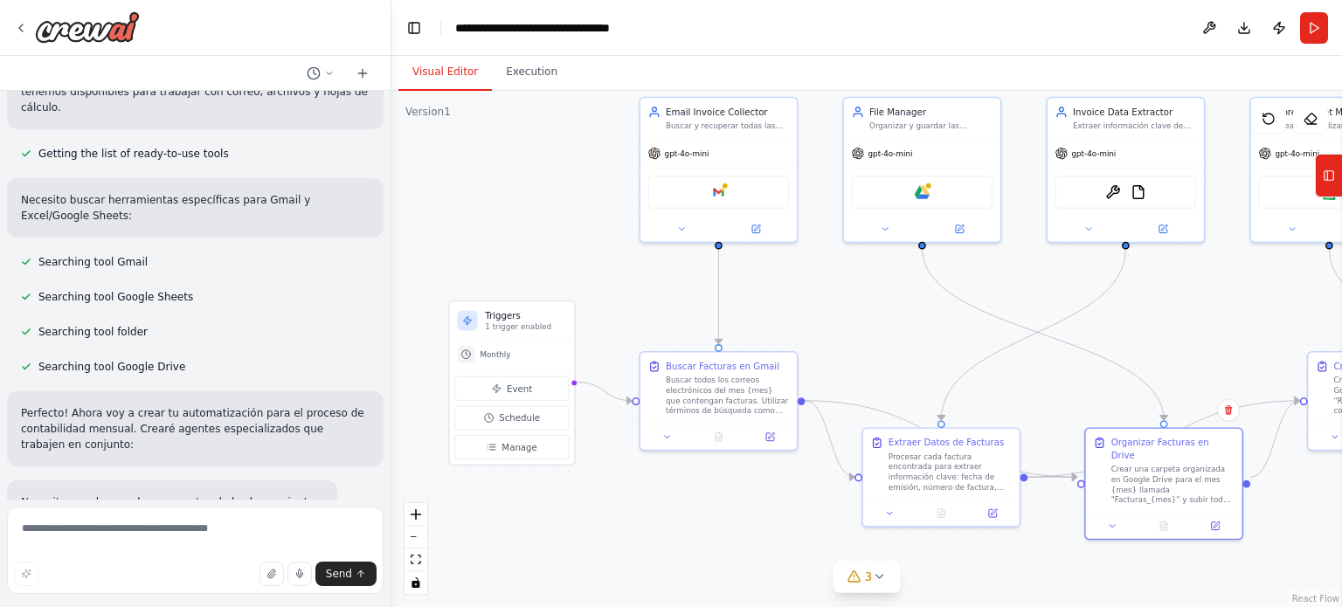
drag, startPoint x: 884, startPoint y: 328, endPoint x: 1189, endPoint y: 329, distance: 305.0
click at [1189, 329] on div ".deletable-edge-delete-btn { width: 20px; height: 20px; border: 0px solid #ffff…" at bounding box center [867, 349] width 951 height 517
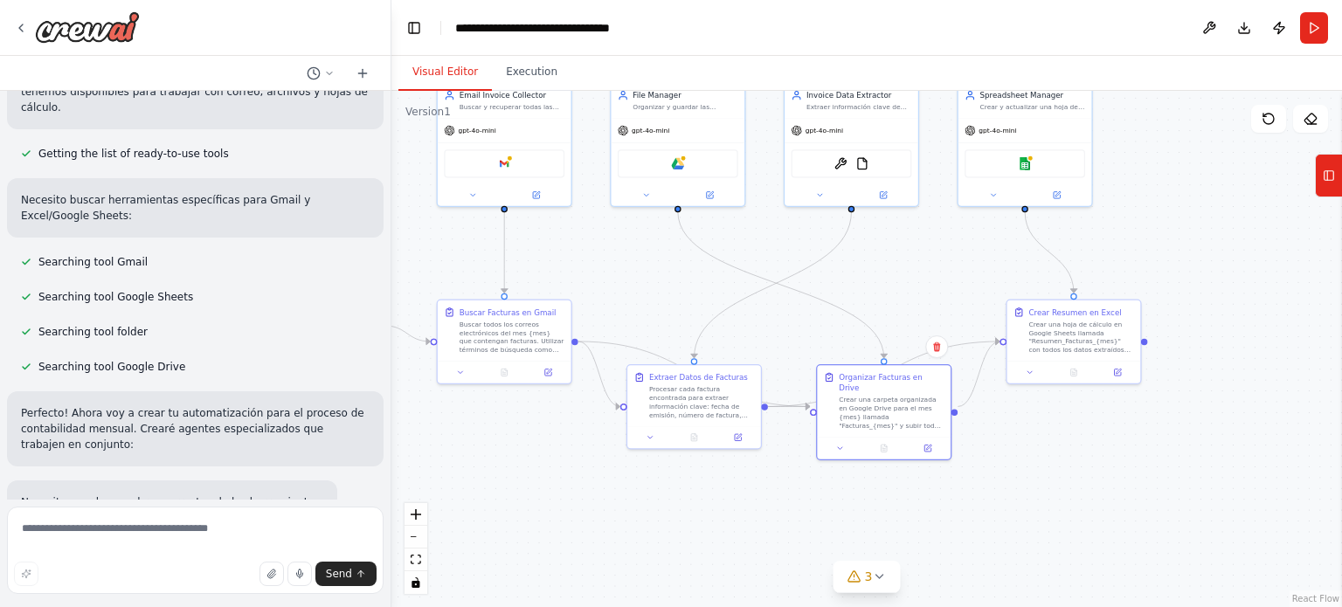
drag, startPoint x: 919, startPoint y: 359, endPoint x: 677, endPoint y: 296, distance: 249.3
click at [677, 296] on div ".deletable-edge-delete-btn { width: 20px; height: 20px; border: 0px solid #ffff…" at bounding box center [867, 349] width 951 height 517
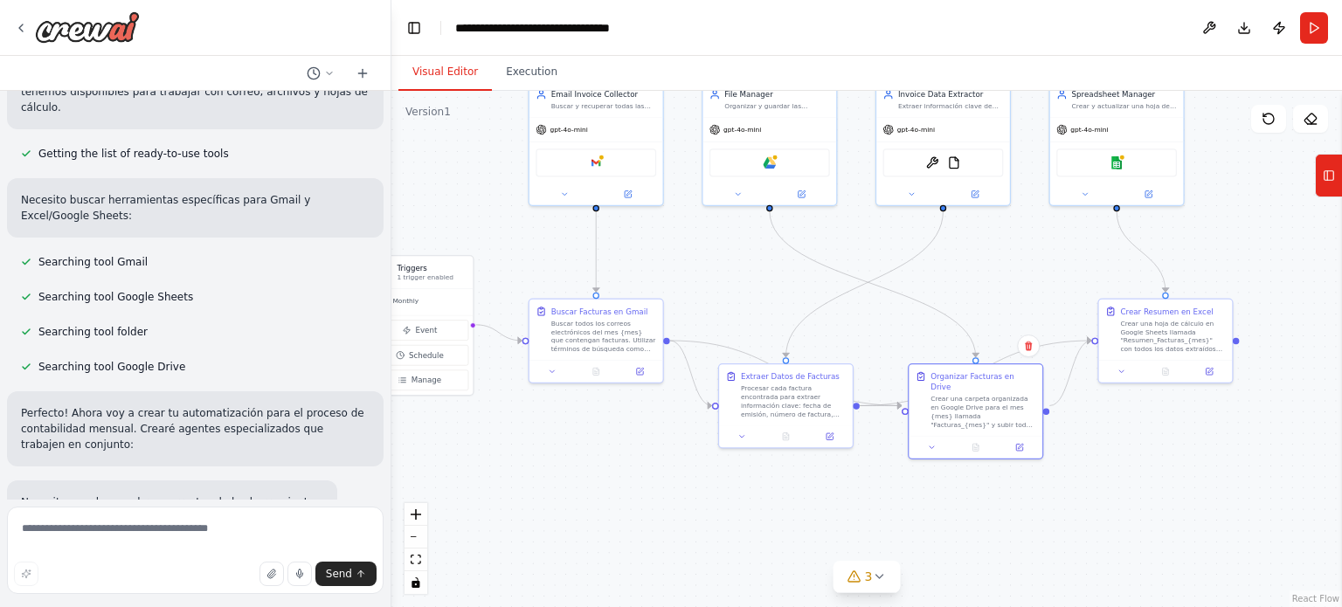
drag, startPoint x: 1042, startPoint y: 487, endPoint x: 1142, endPoint y: 483, distance: 100.6
click at [1142, 483] on div ".deletable-edge-delete-btn { width: 20px; height: 20px; border: 0px solid #ffff…" at bounding box center [867, 349] width 951 height 517
click at [880, 580] on icon at bounding box center [879, 577] width 14 height 14
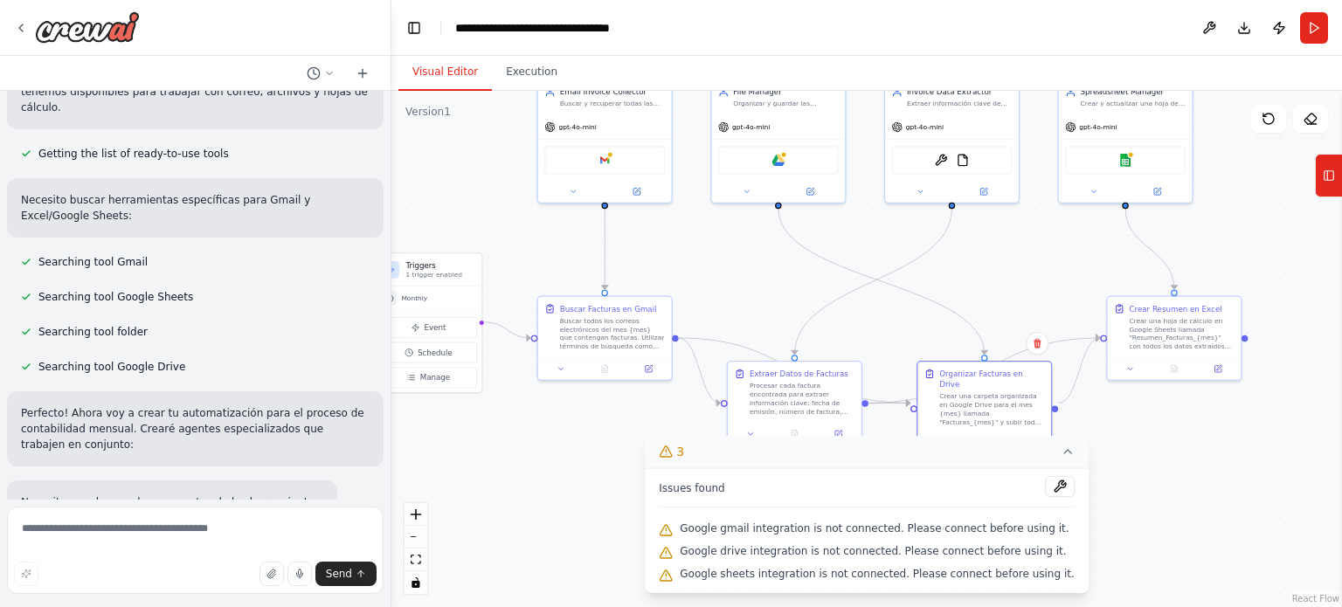
click at [1137, 521] on div ".deletable-edge-delete-btn { width: 20px; height: 20px; border: 0px solid #ffff…" at bounding box center [867, 349] width 951 height 517
click at [496, 514] on div ".deletable-edge-delete-btn { width: 20px; height: 20px; border: 0px solid #ffff…" at bounding box center [867, 349] width 951 height 517
click at [1061, 451] on icon at bounding box center [1068, 452] width 14 height 14
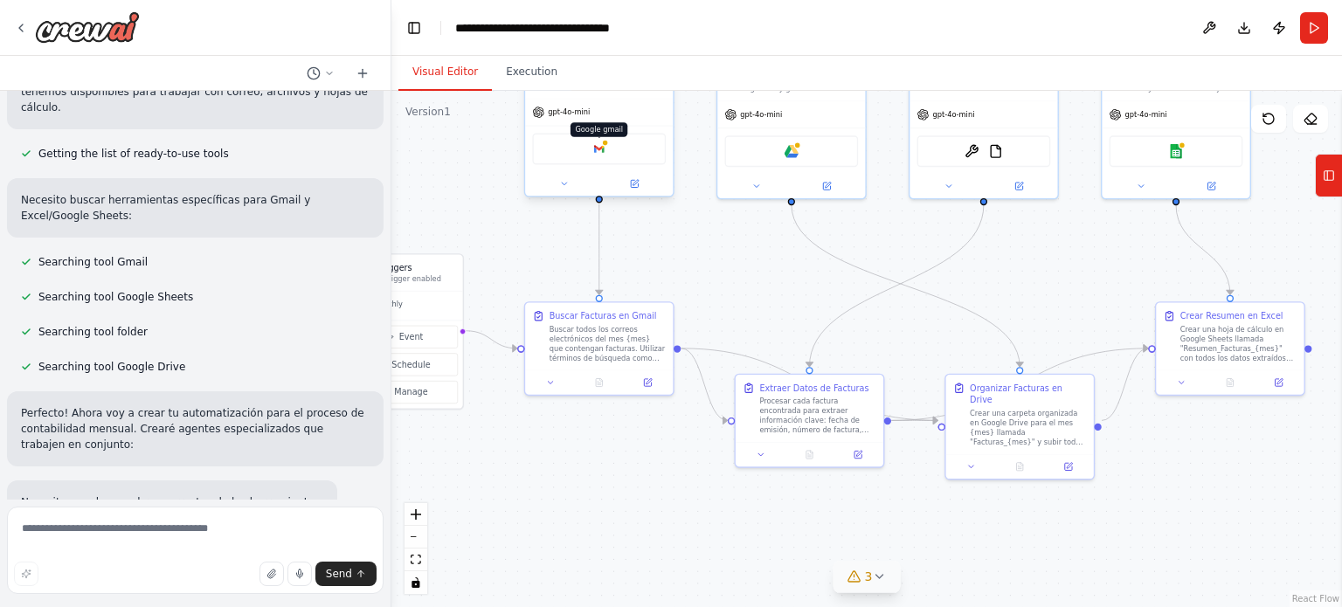
click at [598, 155] on img at bounding box center [599, 149] width 15 height 15
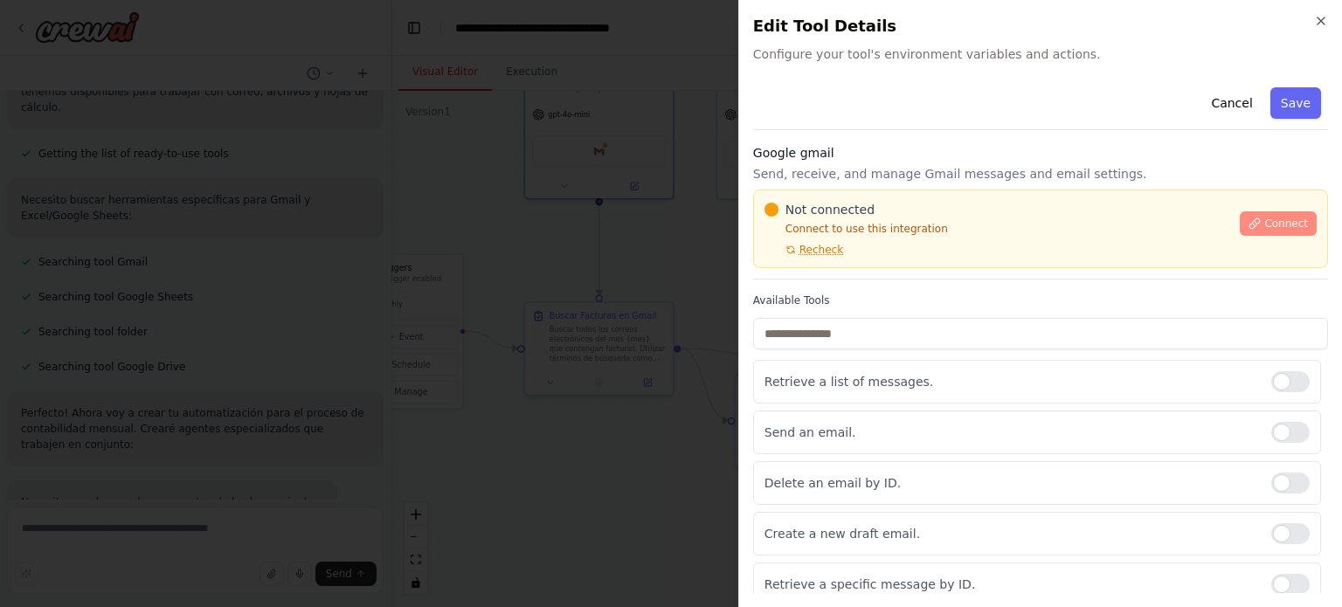
click at [1274, 222] on span "Connect" at bounding box center [1287, 224] width 44 height 14
click at [1265, 221] on span "Connect" at bounding box center [1287, 224] width 44 height 14
click at [1328, 18] on div "Close Edit Tool Details Configure your tool's environment variables and actions…" at bounding box center [1041, 303] width 604 height 607
click at [1318, 19] on icon "button" at bounding box center [1321, 21] width 14 height 14
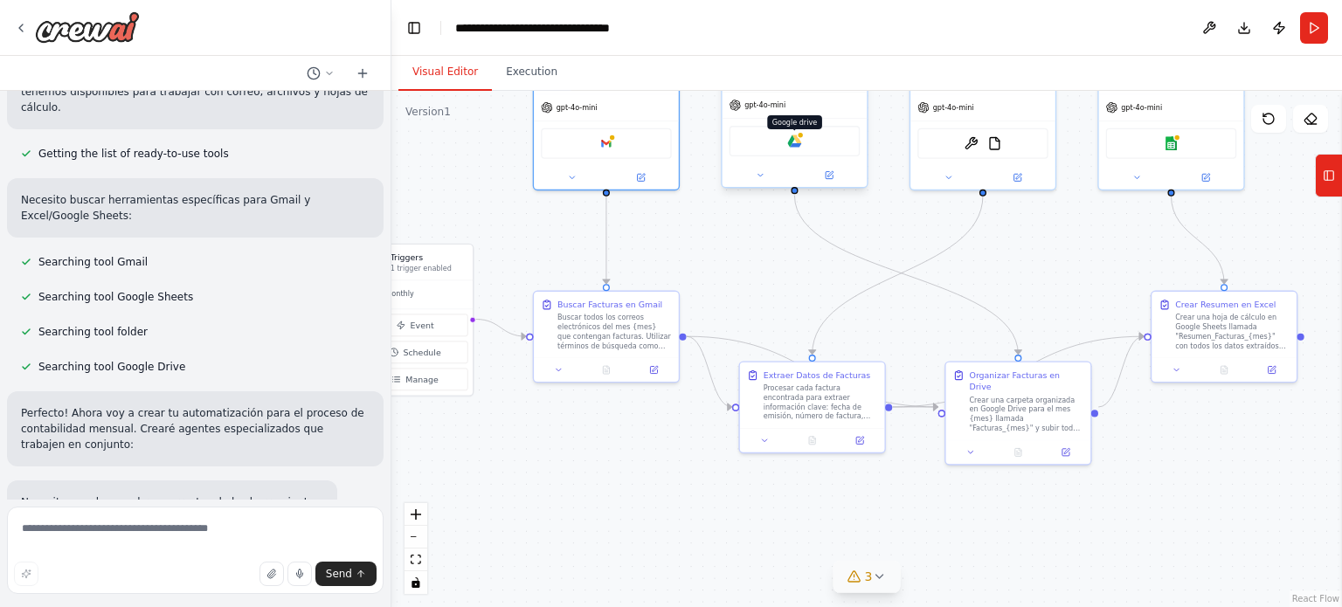
click at [787, 146] on img at bounding box center [794, 141] width 14 height 14
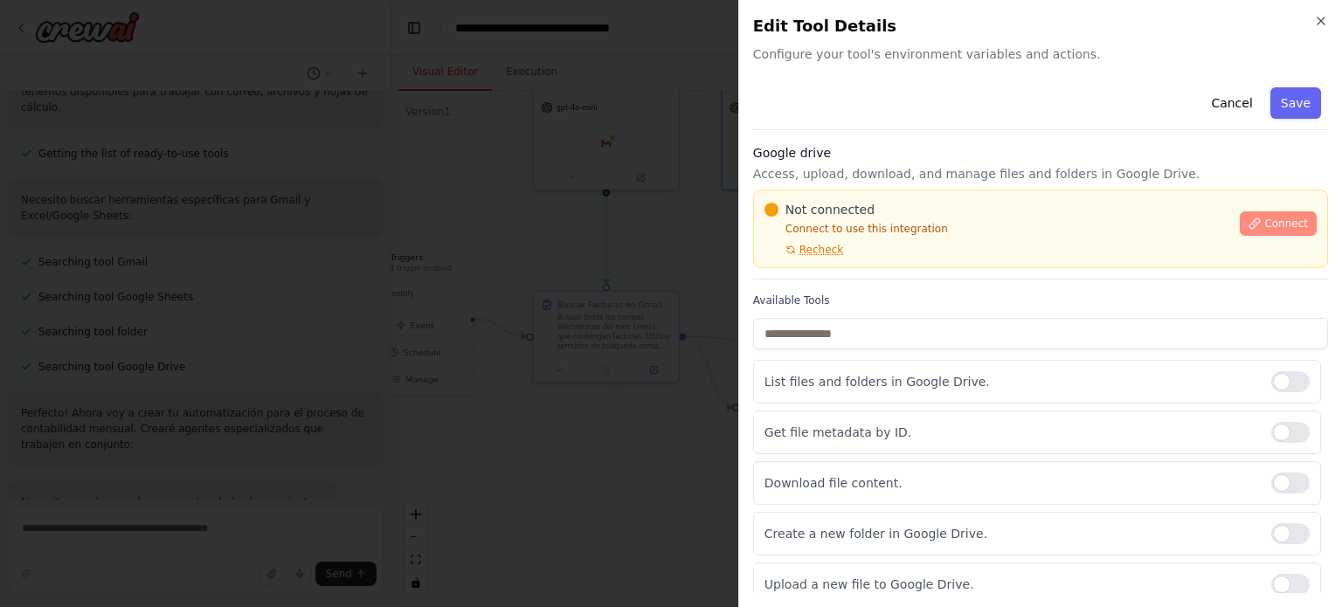
click at [1277, 215] on button "Connect" at bounding box center [1278, 224] width 77 height 24
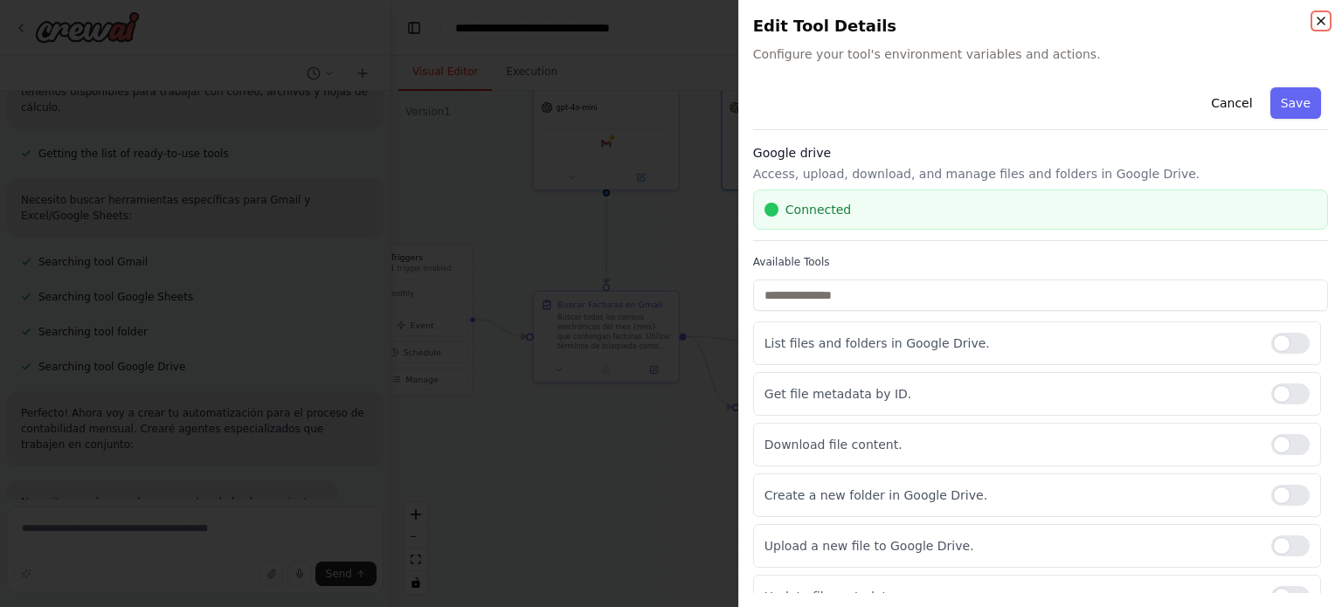
click at [1319, 16] on icon "button" at bounding box center [1321, 21] width 14 height 14
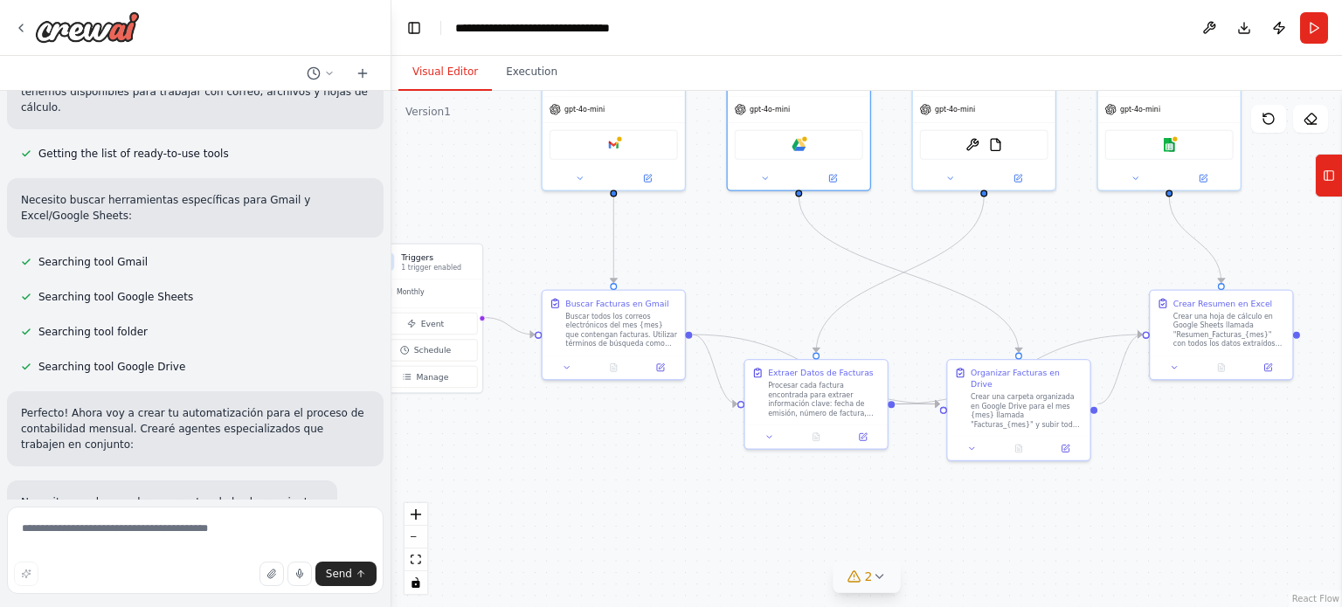
click at [880, 579] on icon at bounding box center [879, 577] width 14 height 14
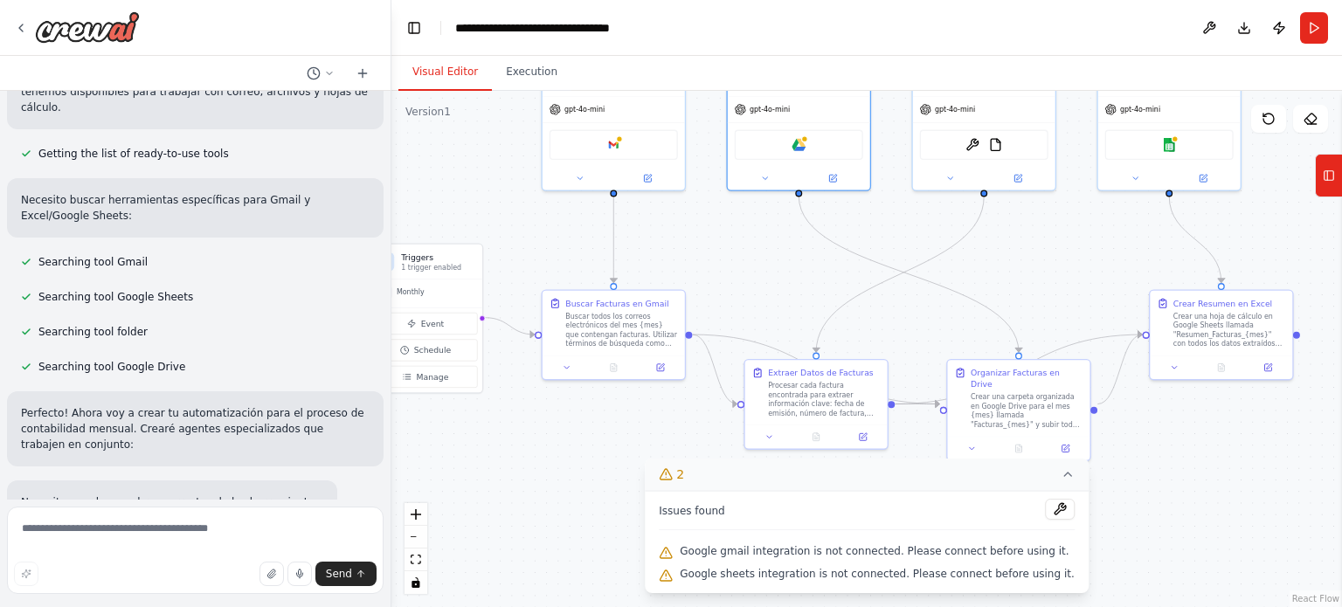
click at [573, 510] on div ".deletable-edge-delete-btn { width: 20px; height: 20px; border: 0px solid #ffff…" at bounding box center [867, 349] width 951 height 517
click at [626, 143] on div "Google gmail" at bounding box center [614, 143] width 128 height 30
click at [613, 142] on img at bounding box center [614, 142] width 14 height 14
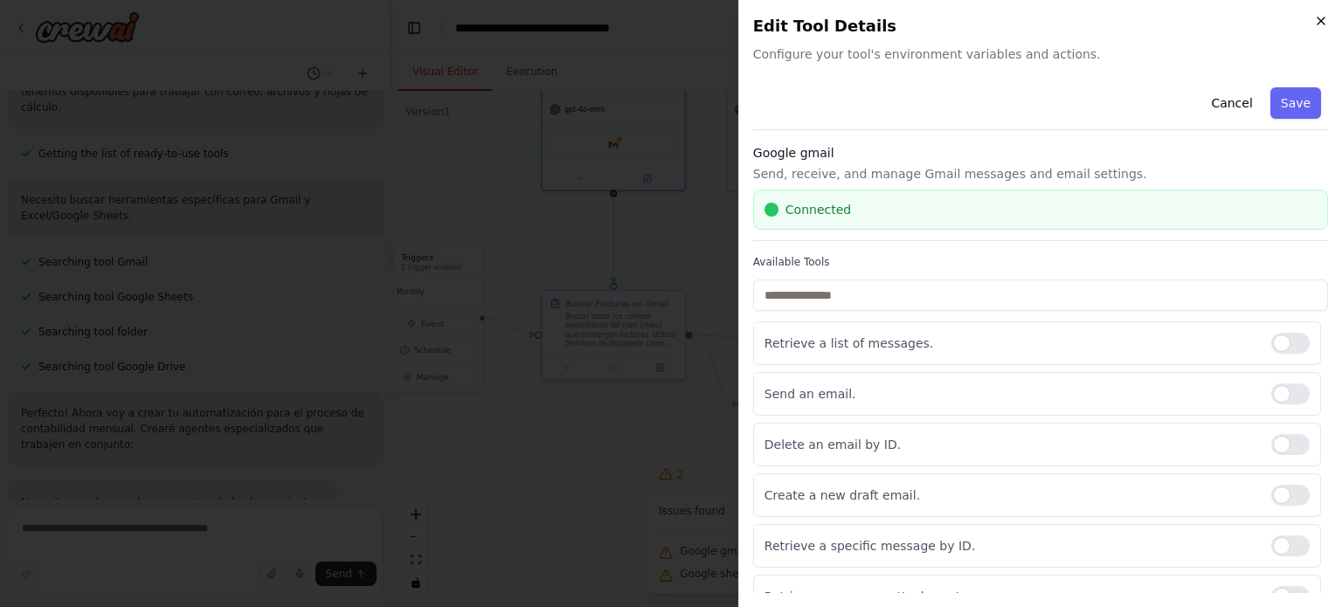
click at [1324, 20] on icon "button" at bounding box center [1321, 21] width 14 height 14
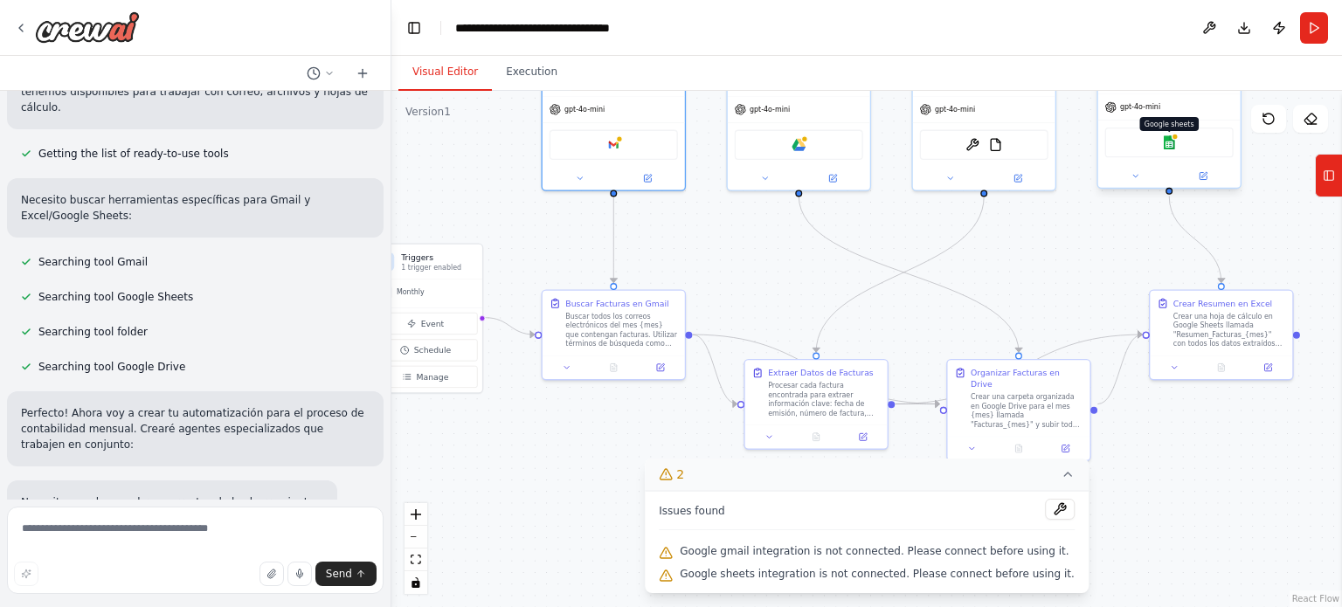
click at [1169, 149] on img at bounding box center [1169, 142] width 14 height 14
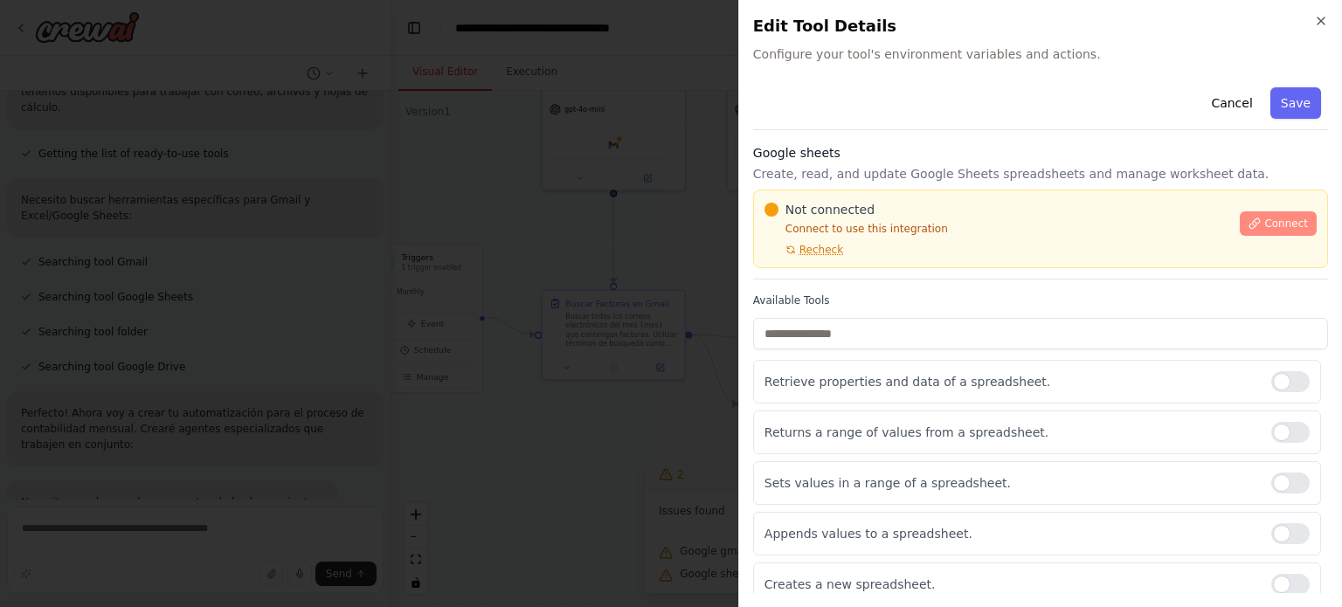
click at [1266, 220] on span "Connect" at bounding box center [1287, 224] width 44 height 14
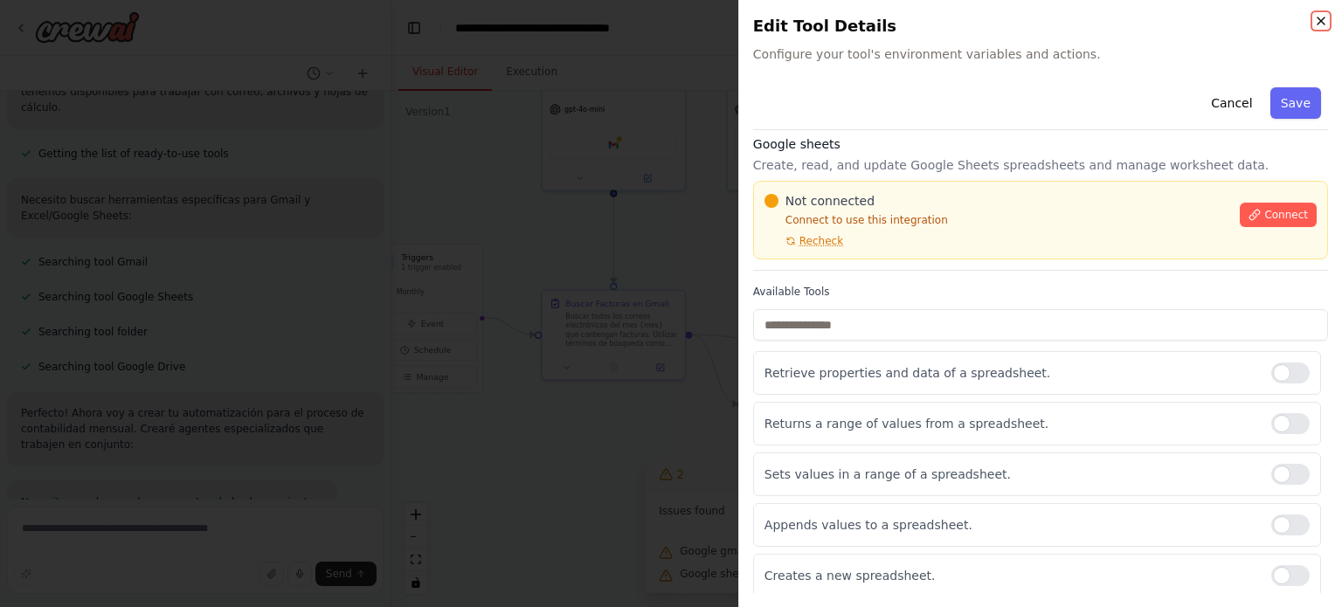
click at [1321, 19] on icon "button" at bounding box center [1321, 21] width 14 height 14
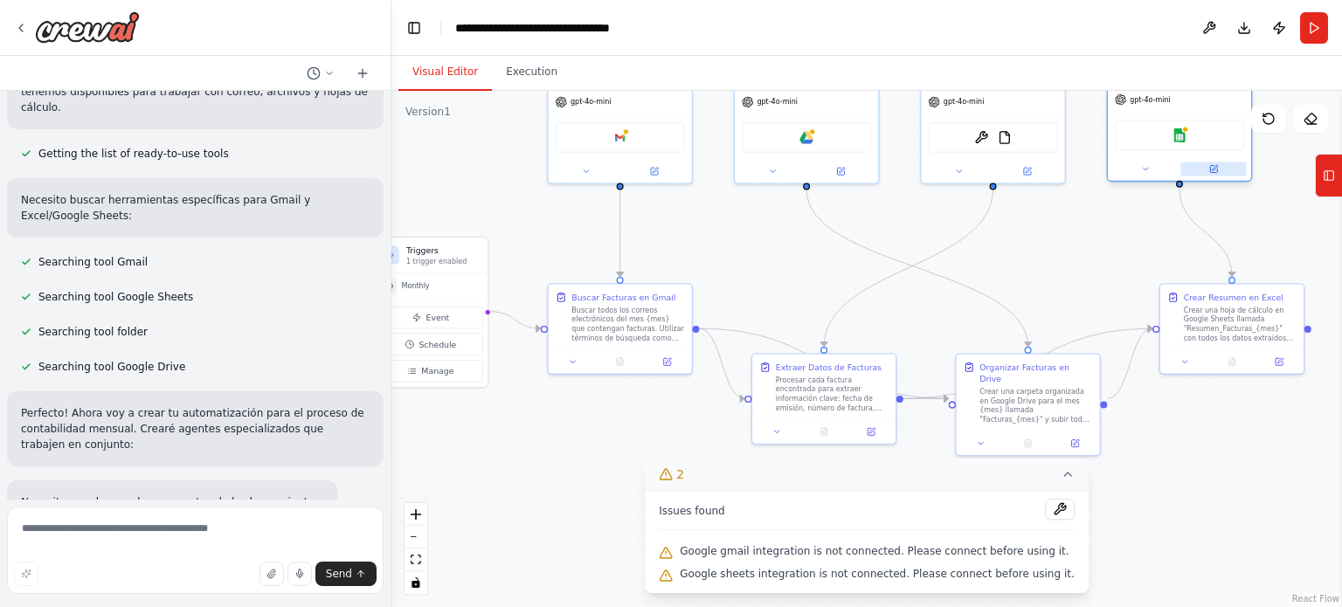
click at [1217, 171] on icon at bounding box center [1213, 168] width 7 height 7
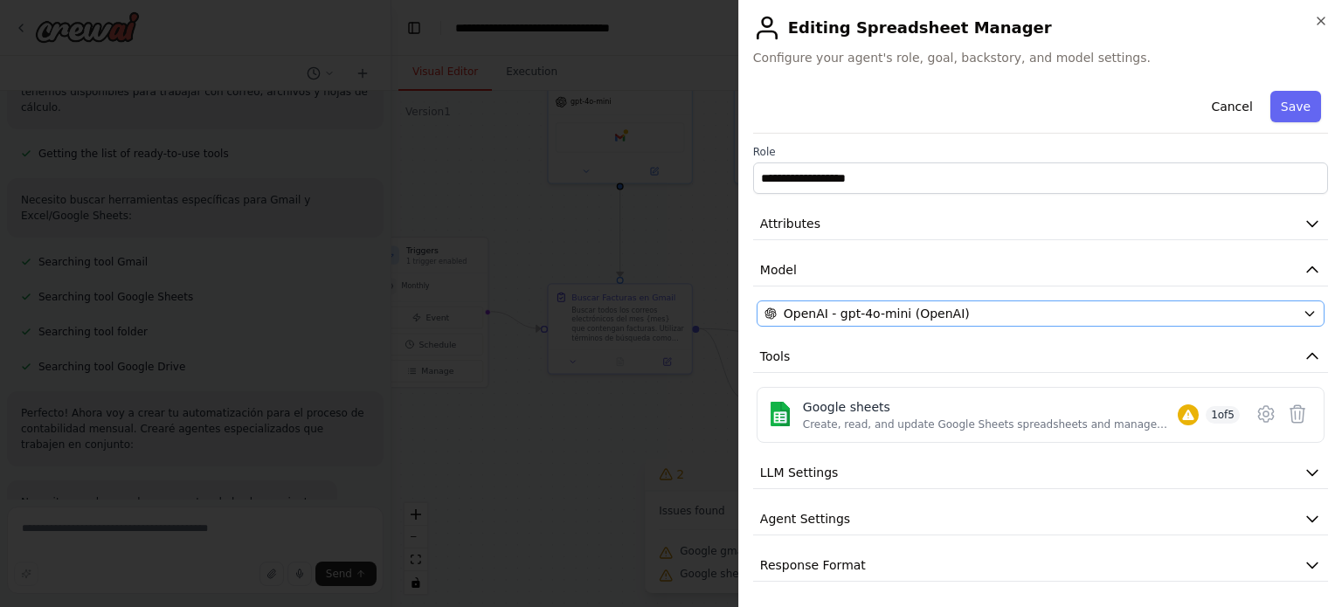
scroll to position [3, 0]
click at [1264, 411] on icon at bounding box center [1266, 413] width 5 height 5
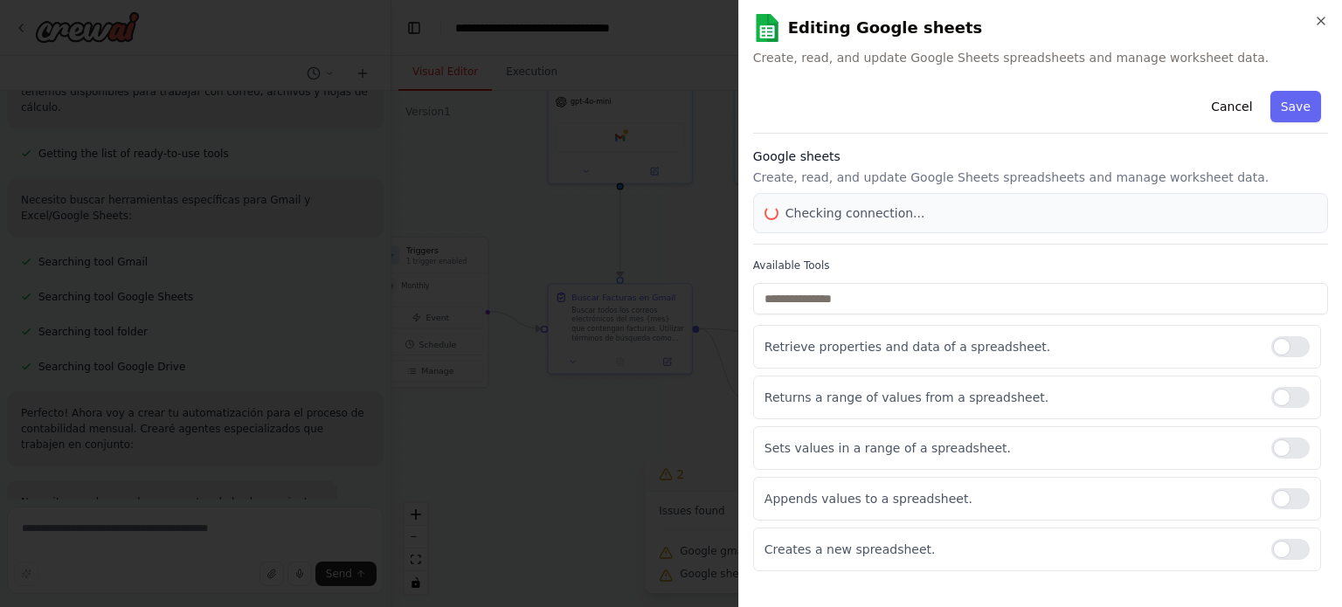
scroll to position [0, 0]
click at [1304, 100] on button "Save" at bounding box center [1296, 106] width 51 height 31
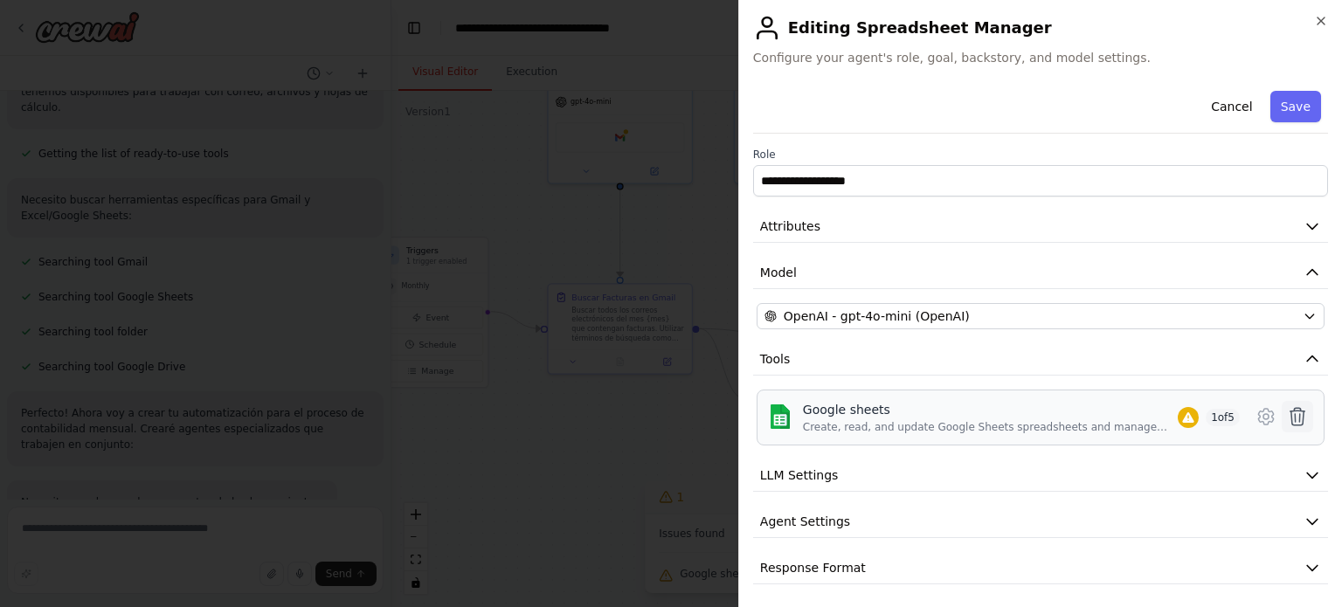
click at [1294, 412] on icon at bounding box center [1297, 416] width 21 height 21
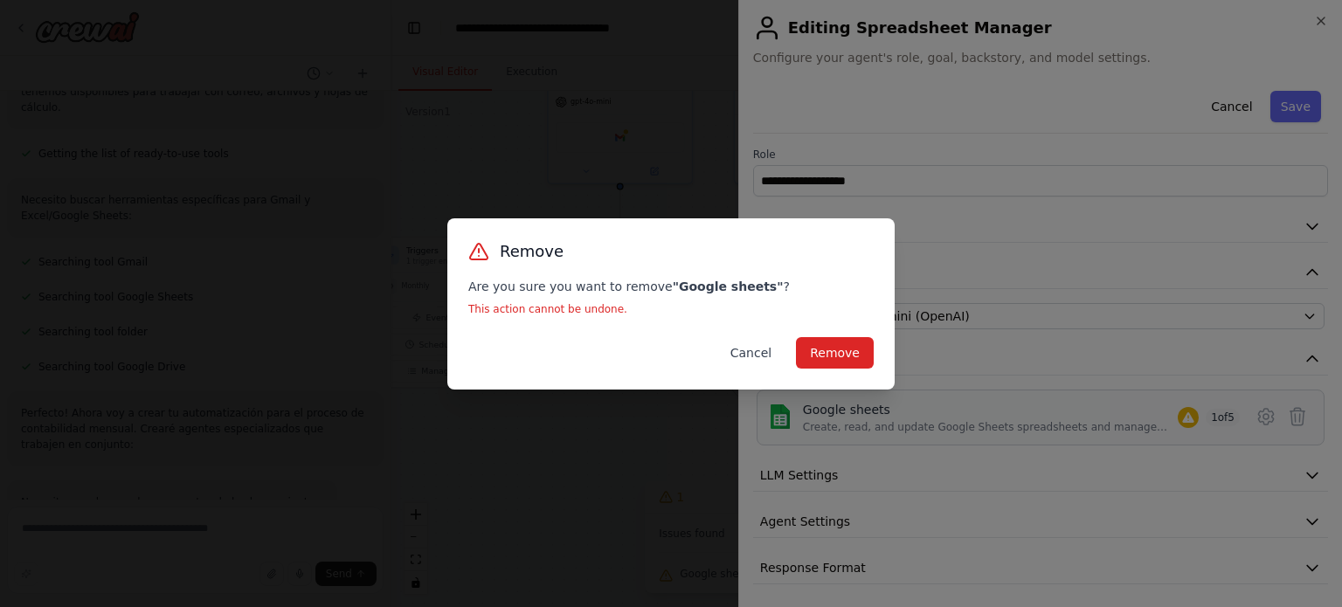
click at [766, 356] on button "Cancel" at bounding box center [751, 352] width 69 height 31
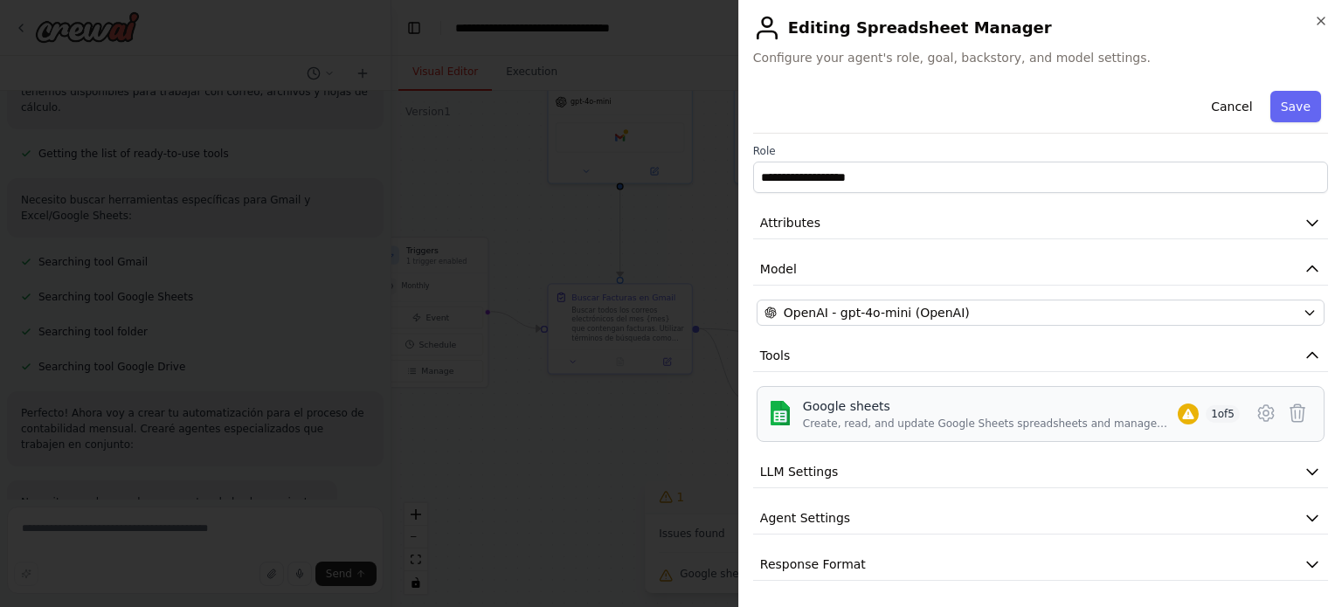
scroll to position [3, 0]
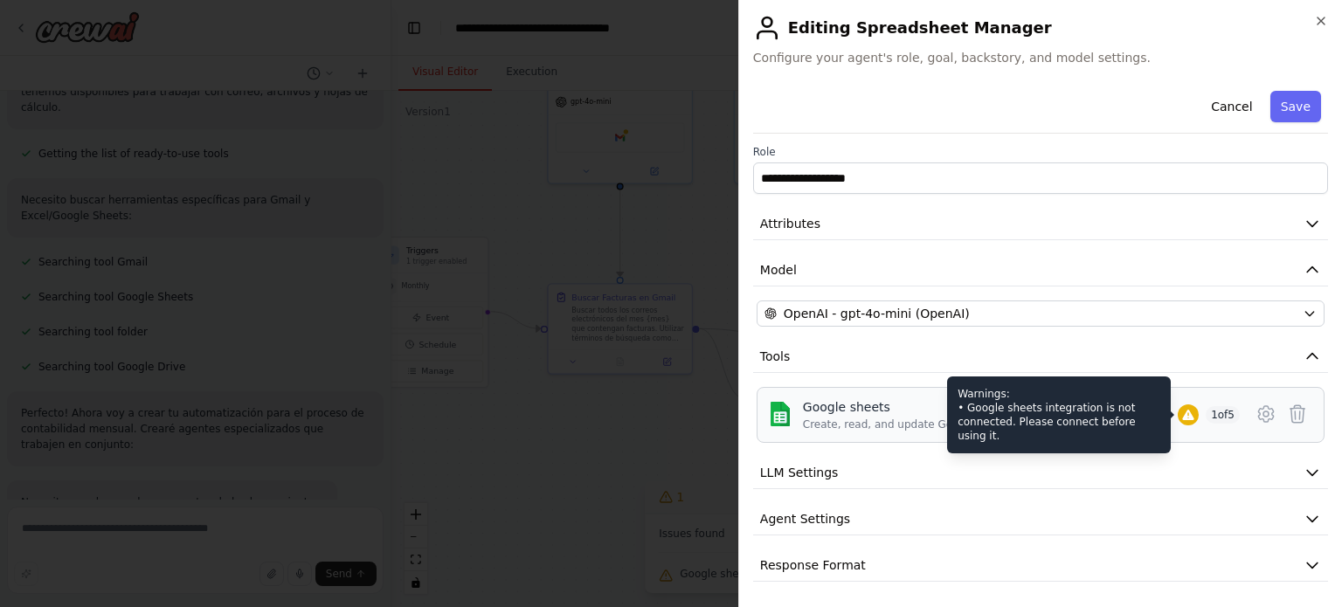
click at [1183, 415] on icon at bounding box center [1188, 415] width 11 height 10
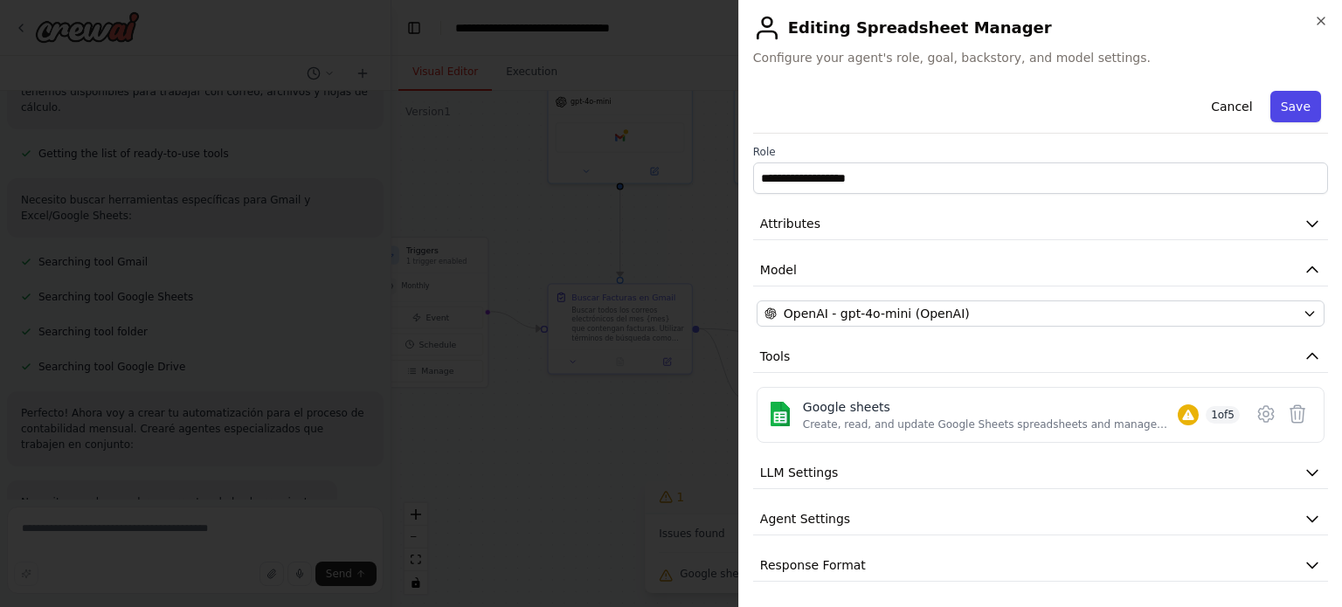
click at [1294, 104] on button "Save" at bounding box center [1296, 106] width 51 height 31
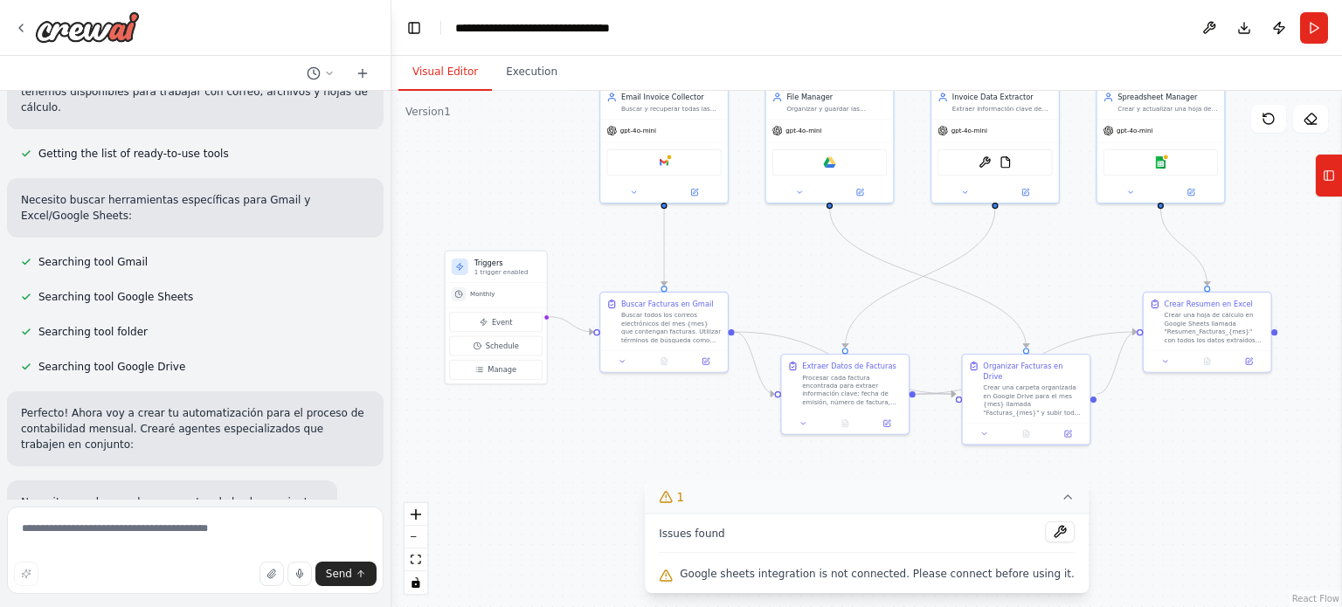
click at [998, 579] on span "Google sheets integration is not connected. Please connect before using it." at bounding box center [877, 574] width 395 height 14
click at [1045, 535] on button at bounding box center [1060, 532] width 30 height 21
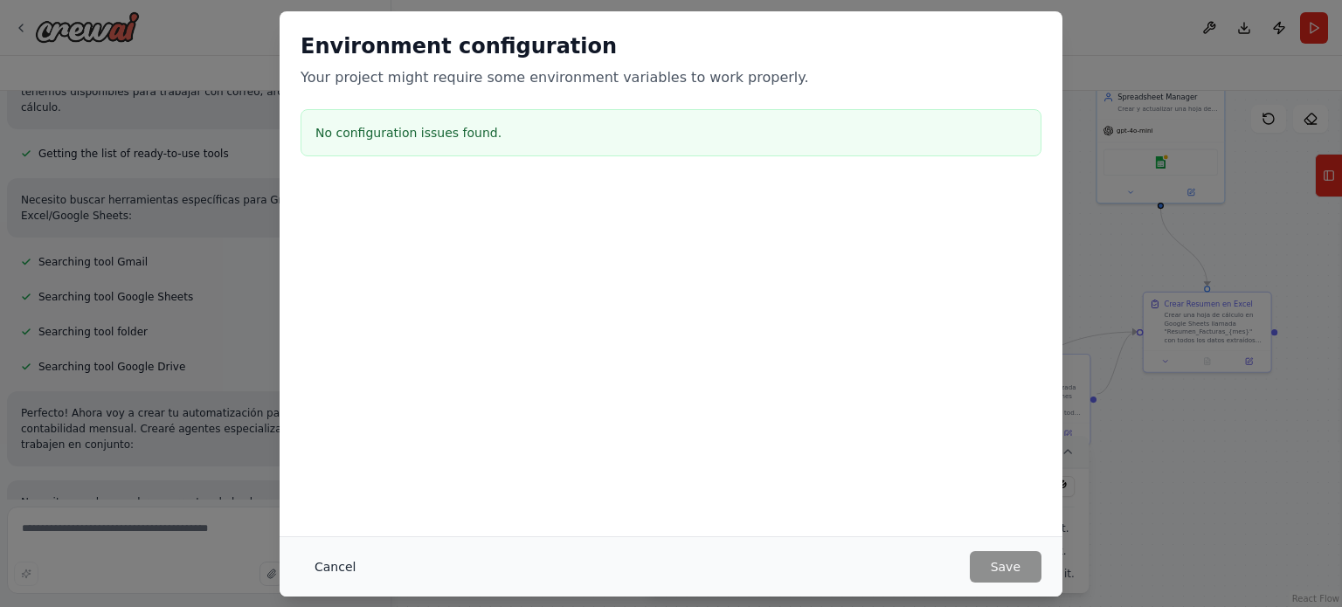
click at [329, 572] on button "Cancel" at bounding box center [335, 566] width 69 height 31
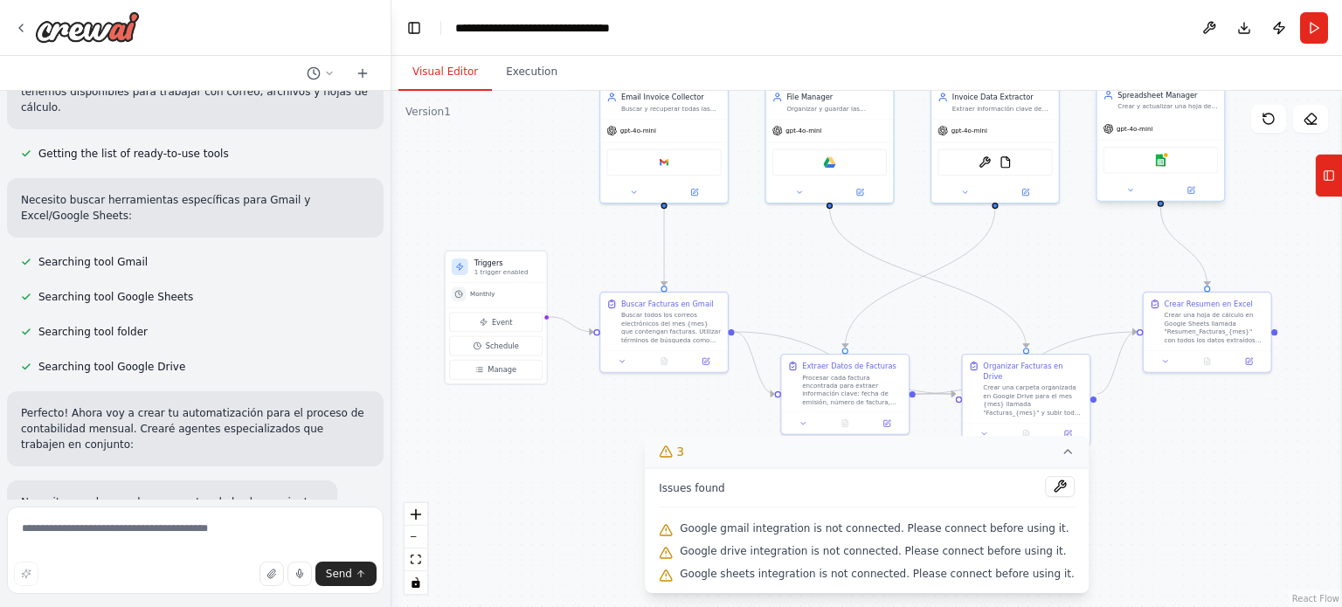
click at [1142, 163] on div "Google sheets" at bounding box center [1161, 160] width 114 height 27
click at [1170, 166] on div "Google sheets" at bounding box center [1161, 160] width 114 height 27
click at [1165, 158] on img at bounding box center [1161, 160] width 12 height 12
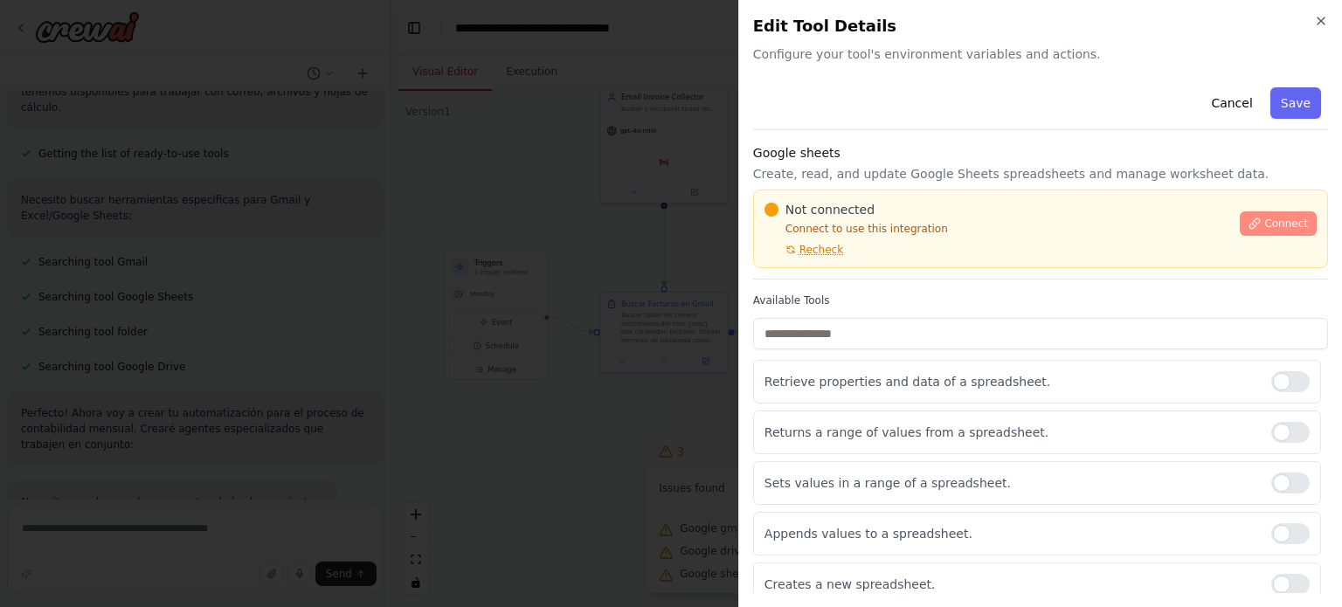
click at [1272, 220] on span "Connect" at bounding box center [1287, 224] width 44 height 14
click at [811, 253] on span "Recheck" at bounding box center [822, 250] width 44 height 14
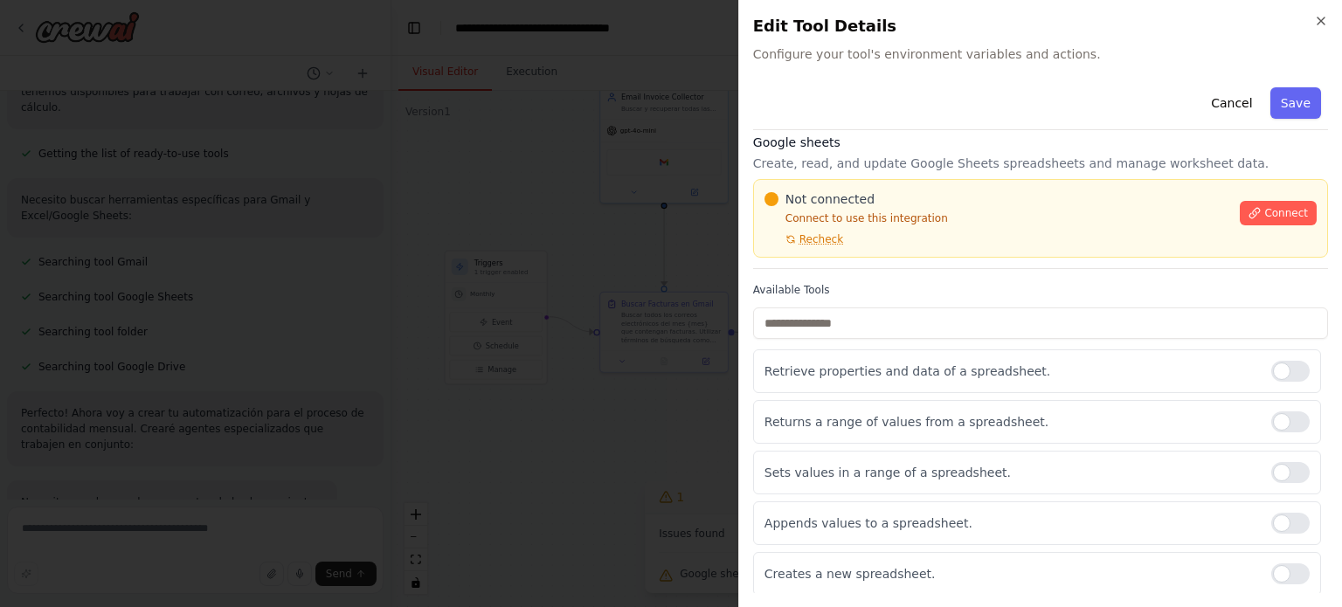
scroll to position [0, 0]
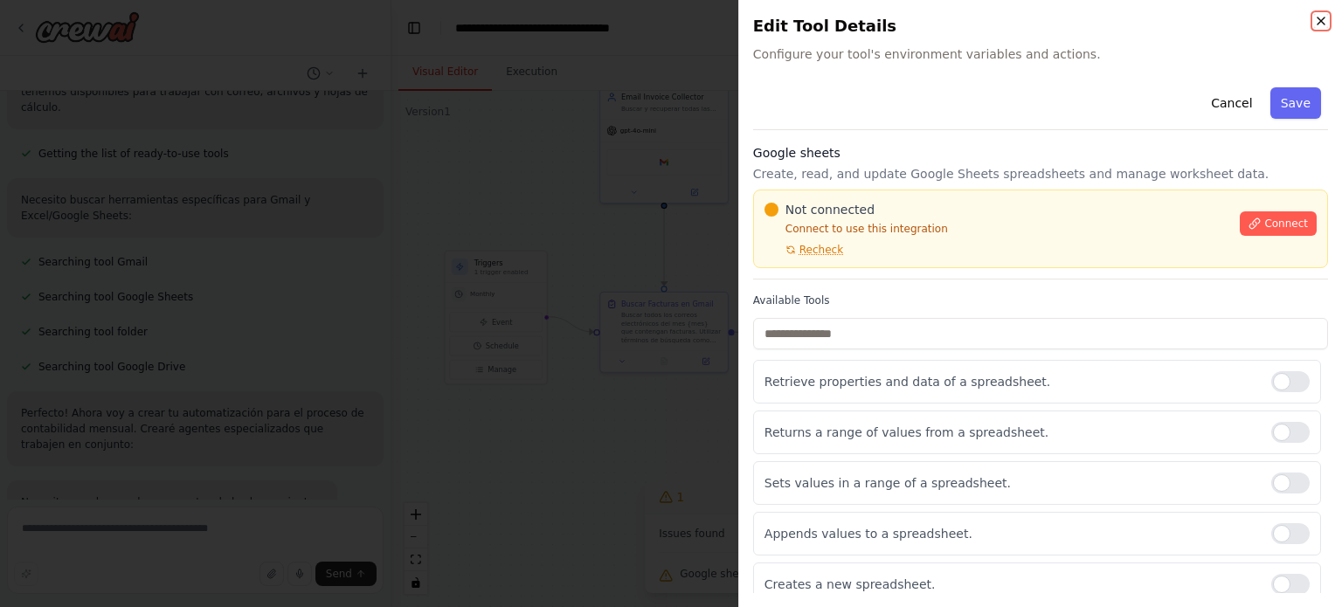
click at [1322, 14] on icon "button" at bounding box center [1321, 21] width 14 height 14
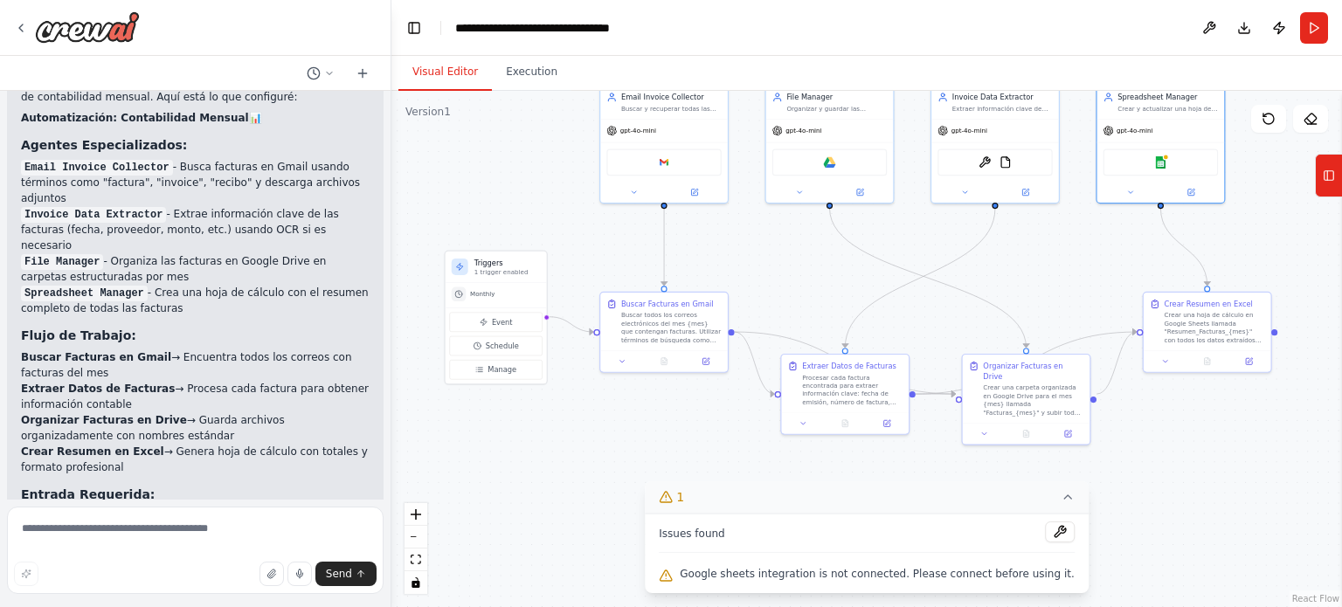
scroll to position [1828, 0]
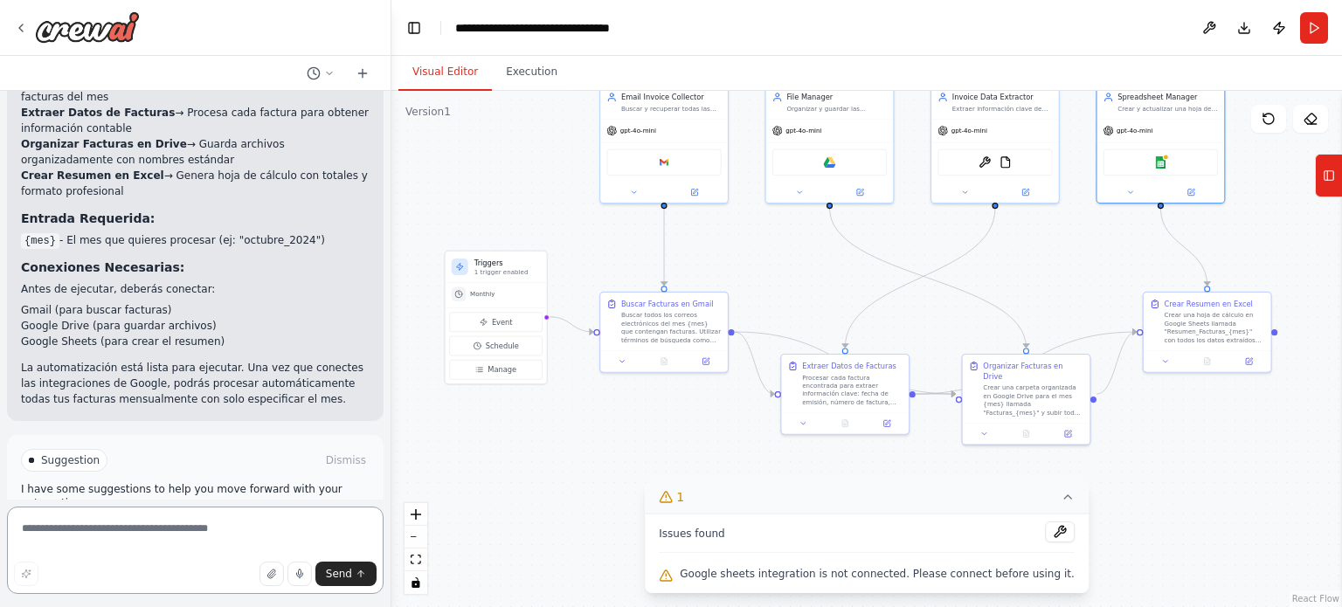
click at [132, 536] on textarea at bounding box center [195, 550] width 377 height 87
type textarea "*"
type textarea "**********"
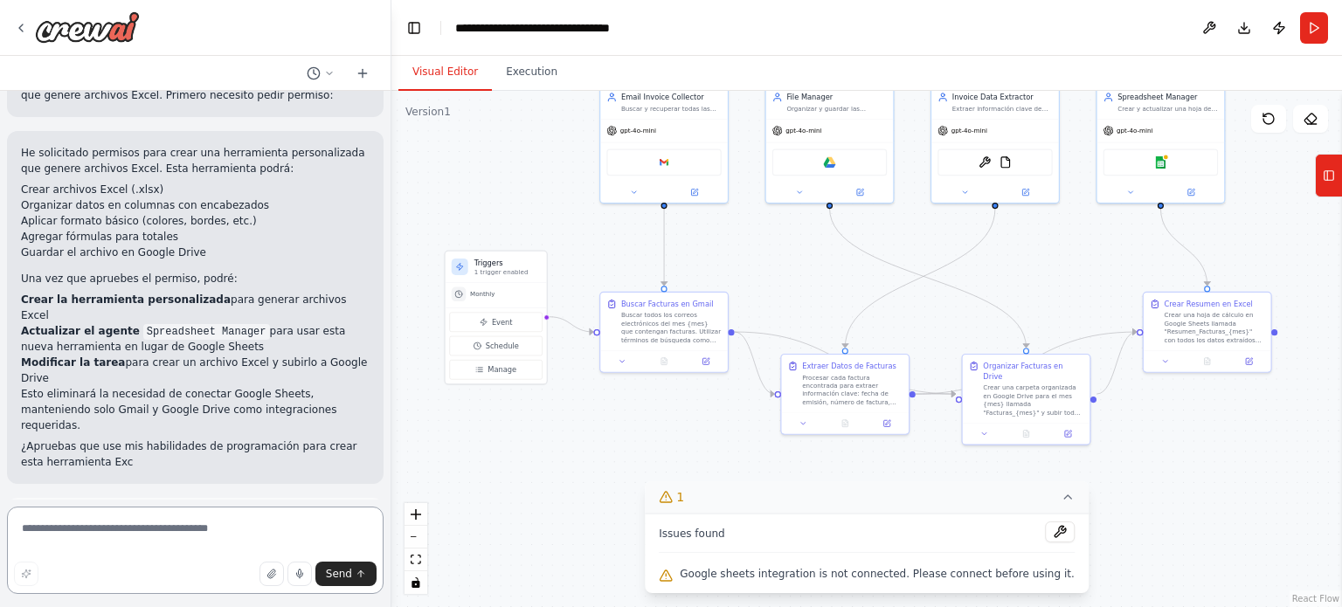
scroll to position [2557, 0]
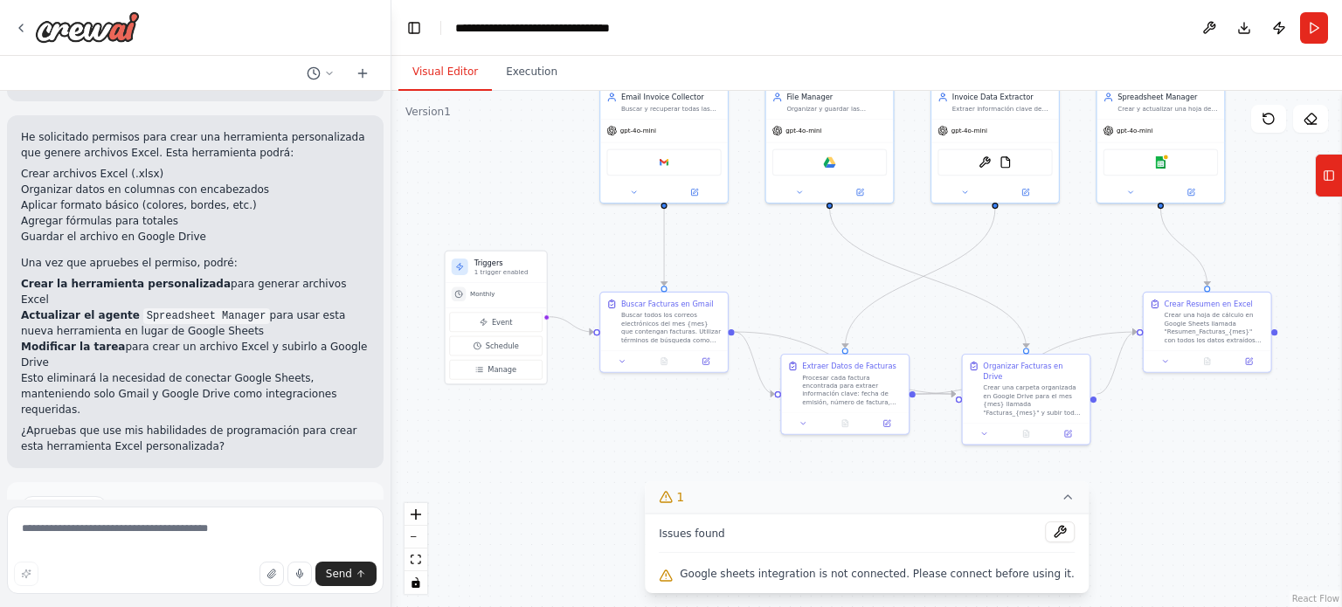
click at [183, 575] on span "Enable coding skills" at bounding box center [202, 582] width 103 height 14
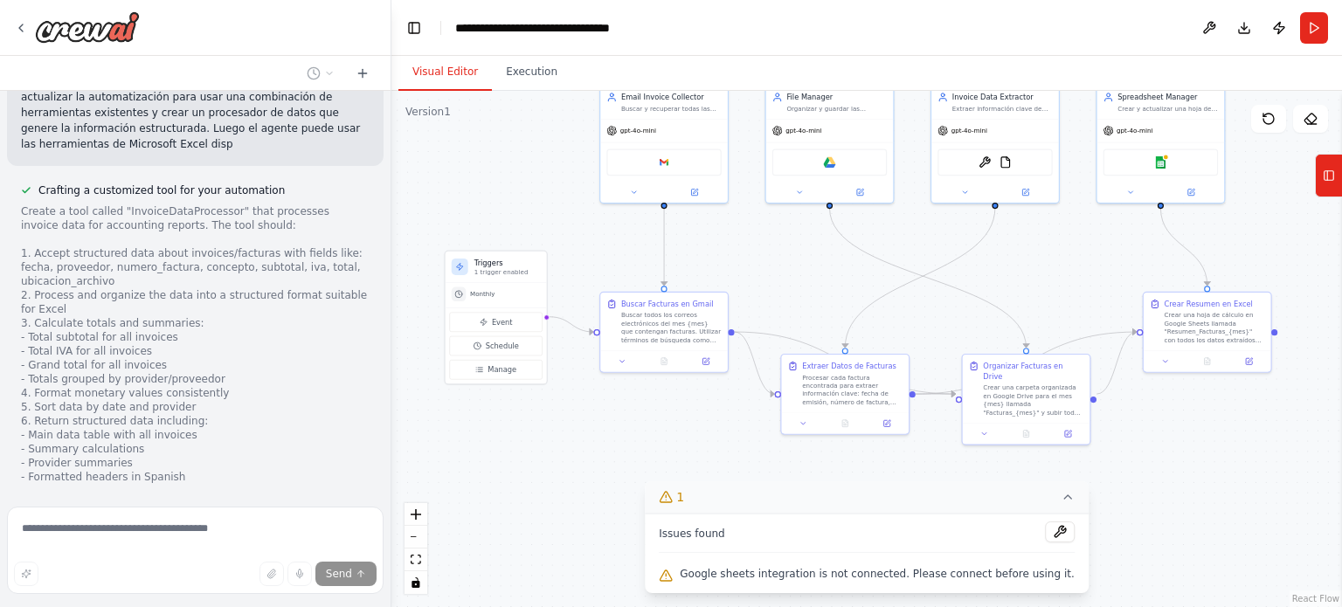
scroll to position [3485, 0]
